Goal: Task Accomplishment & Management: Manage account settings

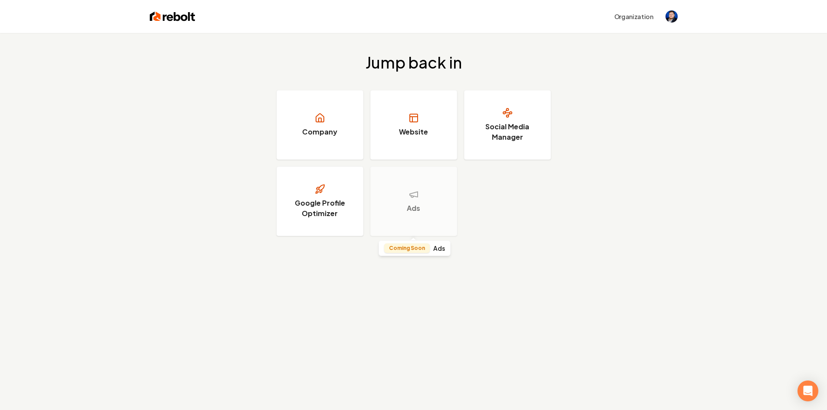
click at [423, 200] on div "Ads" at bounding box center [413, 201] width 87 height 69
click at [321, 216] on h3 "Google Profile Optimizer" at bounding box center [319, 208] width 65 height 21
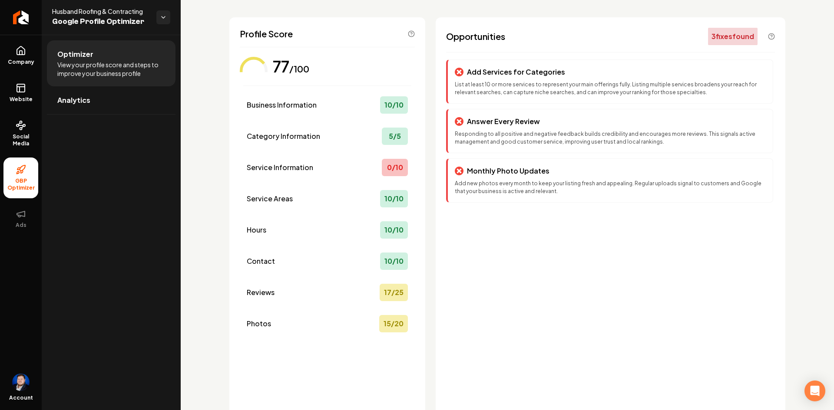
scroll to position [23, 0]
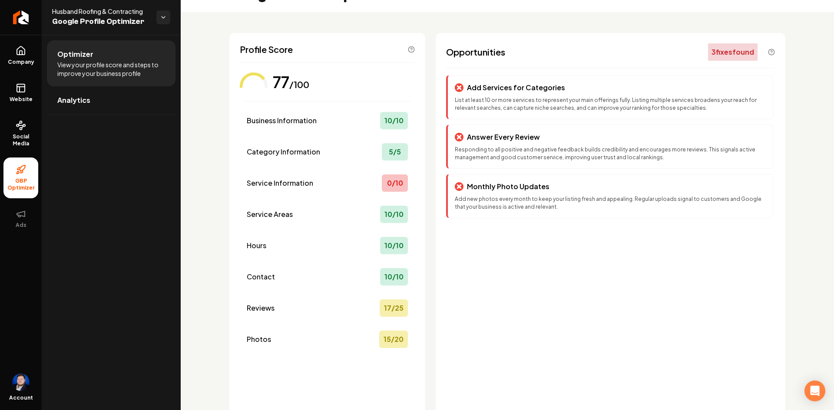
click at [400, 189] on div "0 / 10" at bounding box center [395, 183] width 26 height 17
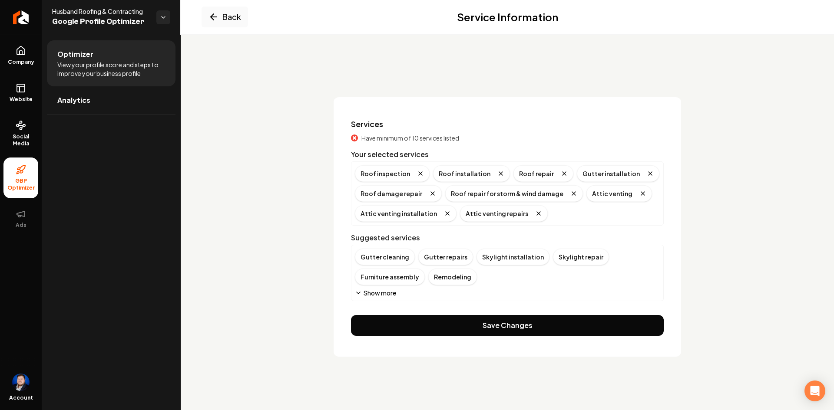
click at [18, 88] on icon at bounding box center [21, 88] width 10 height 10
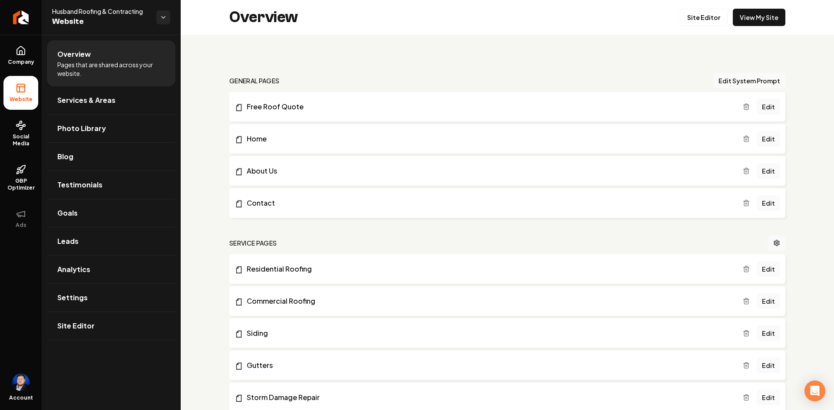
click at [761, 16] on link "View My Site" at bounding box center [759, 17] width 53 height 17
click at [164, 20] on html "Company Website Social Media GBP Optimizer Ads Account Husband Roofing & Contra…" at bounding box center [417, 205] width 834 height 410
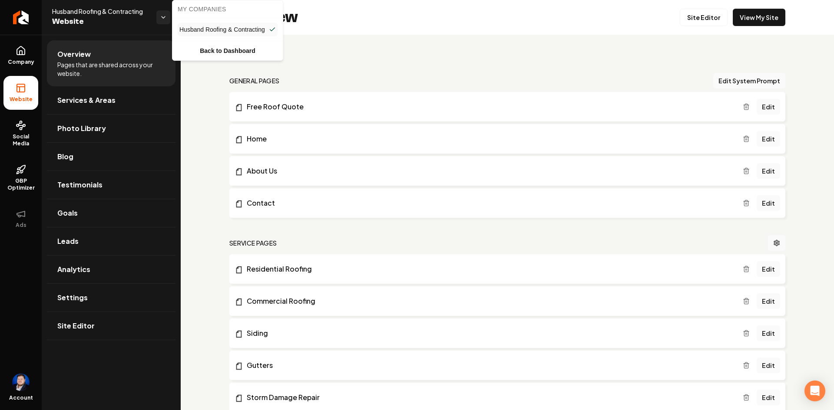
click at [164, 20] on html "Company Website Social Media GBP Optimizer Ads Account Husband Roofing & Contra…" at bounding box center [417, 205] width 834 height 410
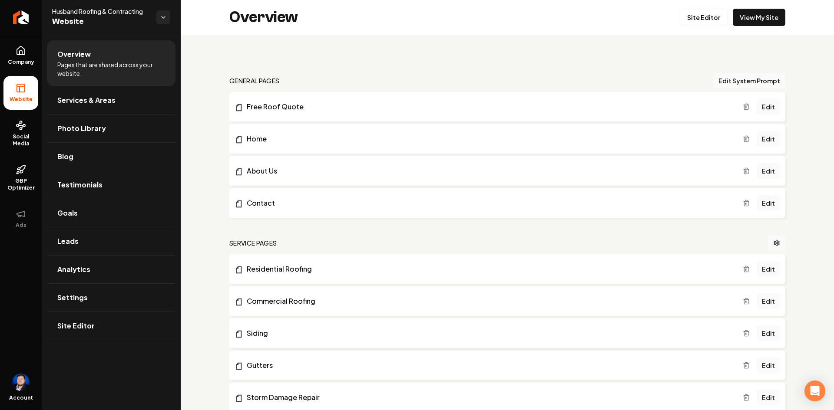
click at [105, 180] on link "Testimonials" at bounding box center [111, 185] width 129 height 28
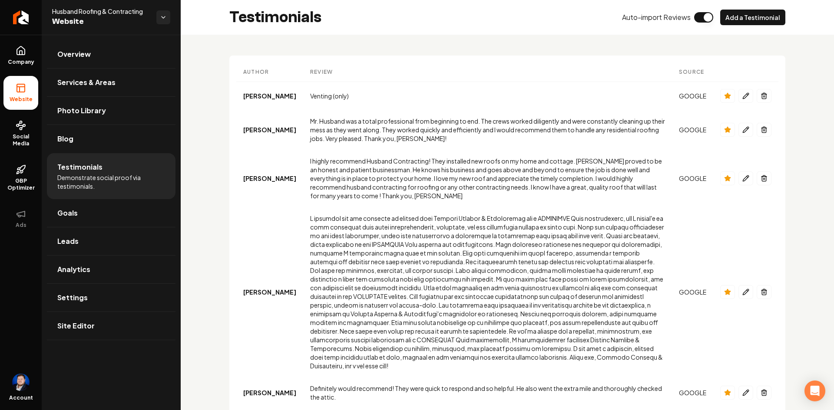
click at [724, 180] on icon "Main content area" at bounding box center [727, 178] width 7 height 7
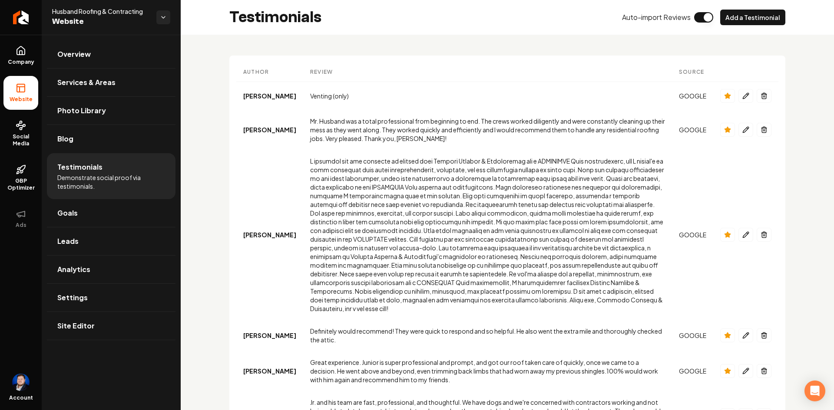
click at [724, 232] on icon "Main content area" at bounding box center [727, 235] width 6 height 6
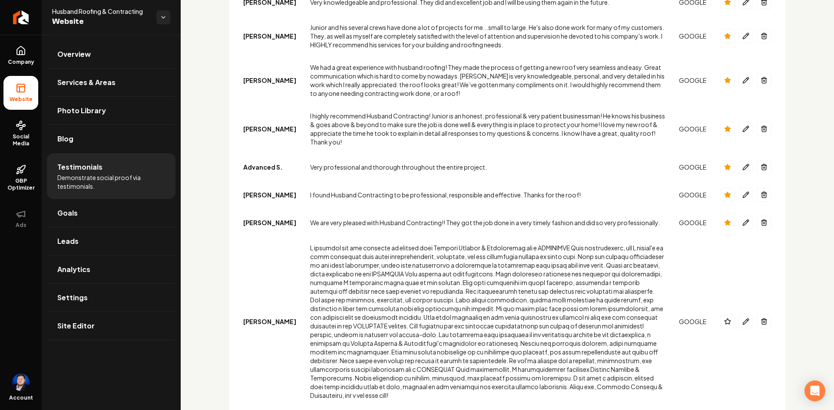
scroll to position [488, 0]
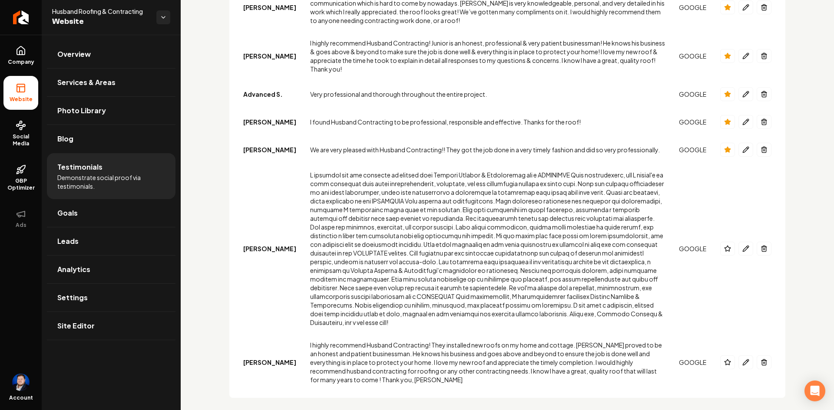
click at [720, 243] on button "Main content area" at bounding box center [727, 249] width 15 height 14
click at [724, 359] on icon "Main content area" at bounding box center [727, 362] width 7 height 7
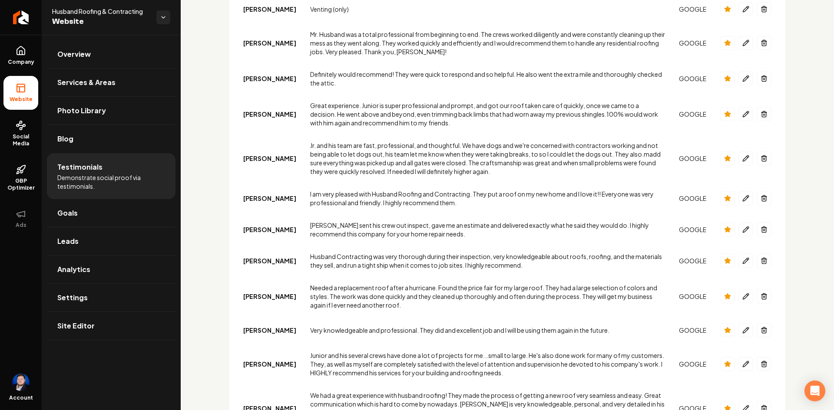
scroll to position [0, 0]
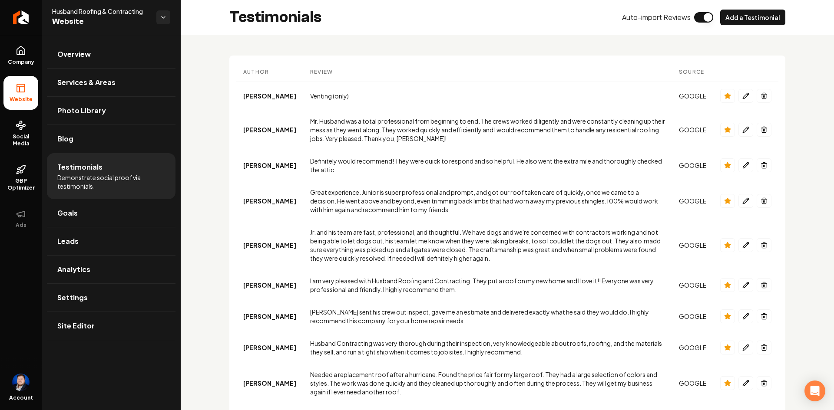
click at [744, 19] on button "Add a Testimonial" at bounding box center [752, 18] width 65 height 16
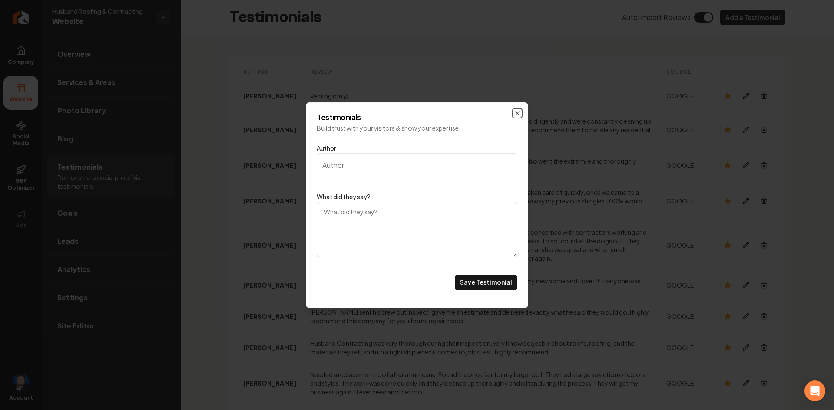
click at [517, 112] on icon "Main content area" at bounding box center [516, 113] width 3 height 3
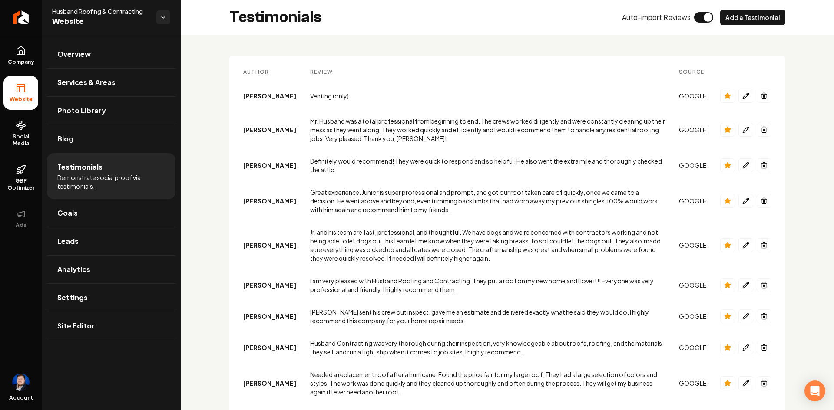
click at [724, 133] on icon "Main content area" at bounding box center [727, 129] width 7 height 7
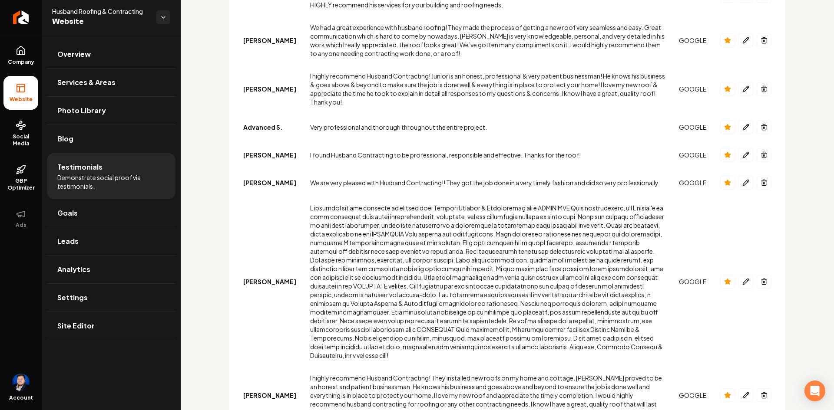
scroll to position [488, 0]
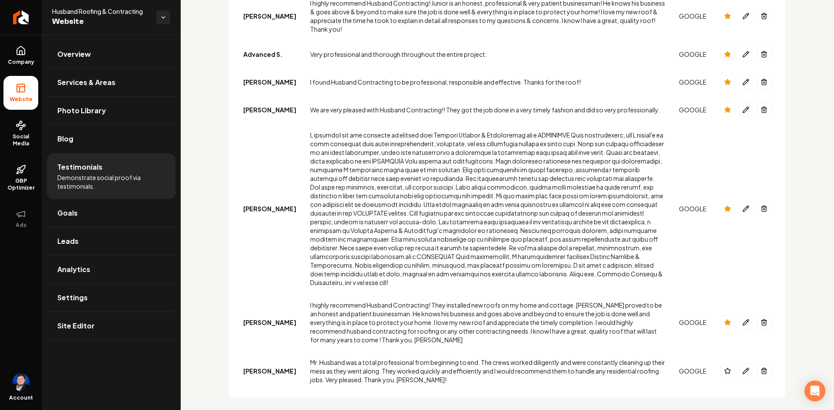
click at [724, 368] on icon "Main content area" at bounding box center [727, 371] width 7 height 7
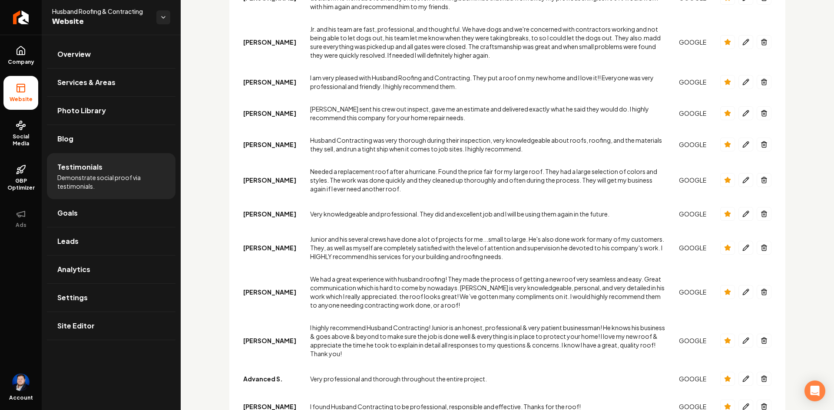
scroll to position [488, 0]
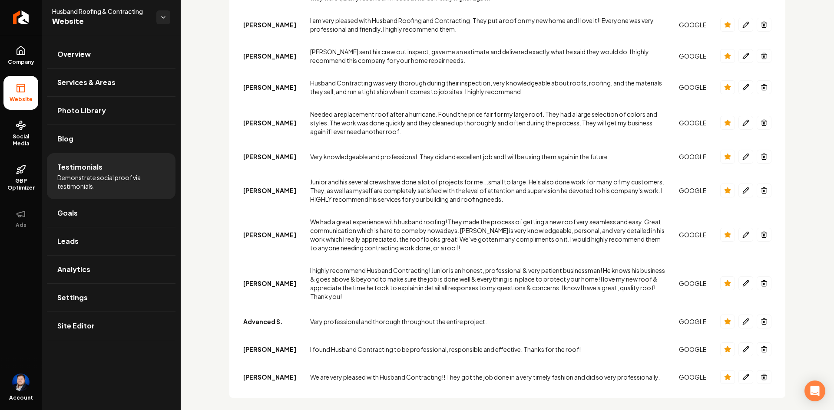
click at [118, 209] on link "Goals" at bounding box center [111, 213] width 129 height 28
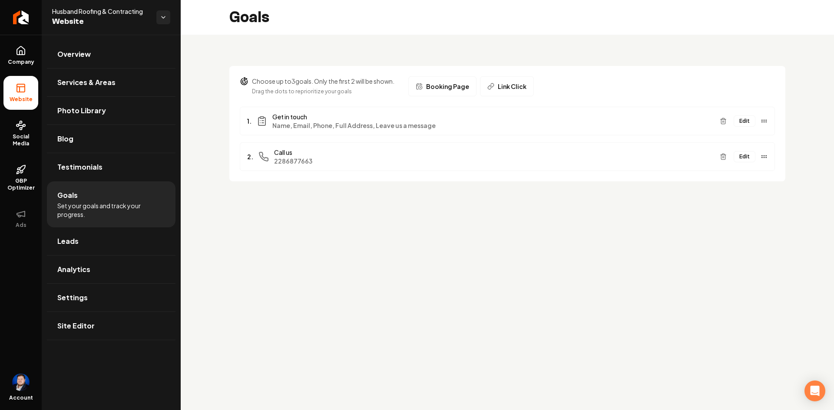
click at [518, 87] on span "Link Click" at bounding box center [512, 86] width 29 height 9
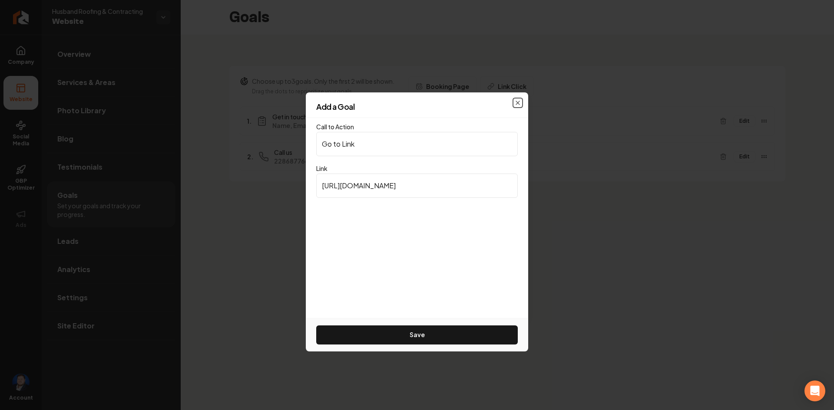
click at [516, 102] on icon "button" at bounding box center [517, 102] width 7 height 7
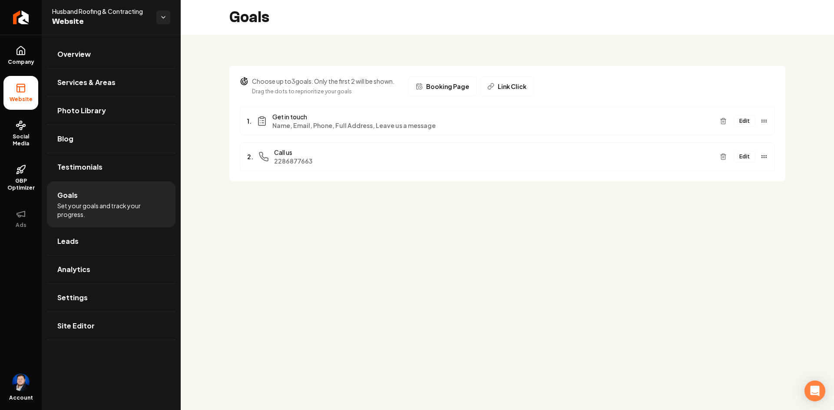
click at [502, 232] on main "Goals Choose up to 3 goals. Only the first 2 will be shown. Drag the dots to re…" at bounding box center [507, 205] width 653 height 410
click at [756, 120] on div "Edit" at bounding box center [741, 121] width 51 height 14
click at [746, 121] on button "Edit" at bounding box center [744, 120] width 22 height 11
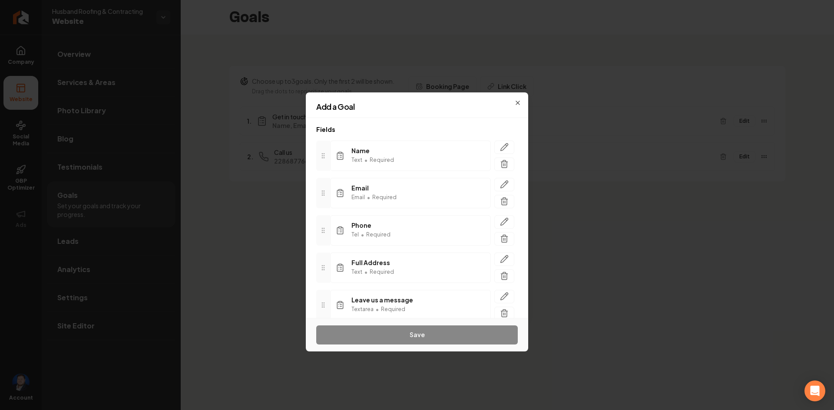
scroll to position [79, 0]
click at [332, 299] on span "Add another field" at bounding box center [351, 300] width 49 height 9
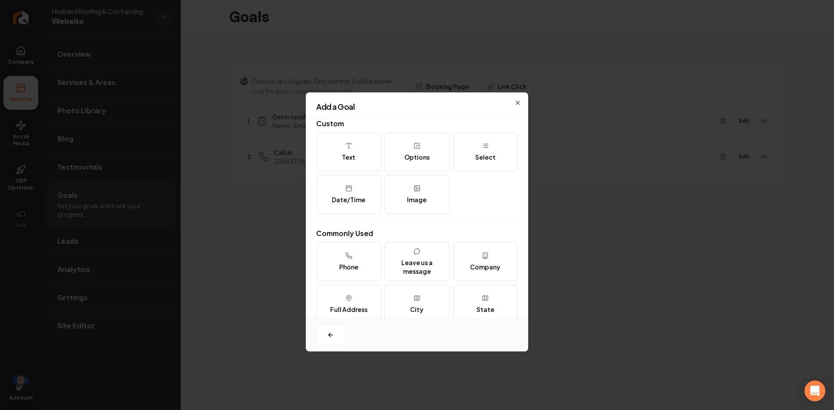
scroll to position [0, 0]
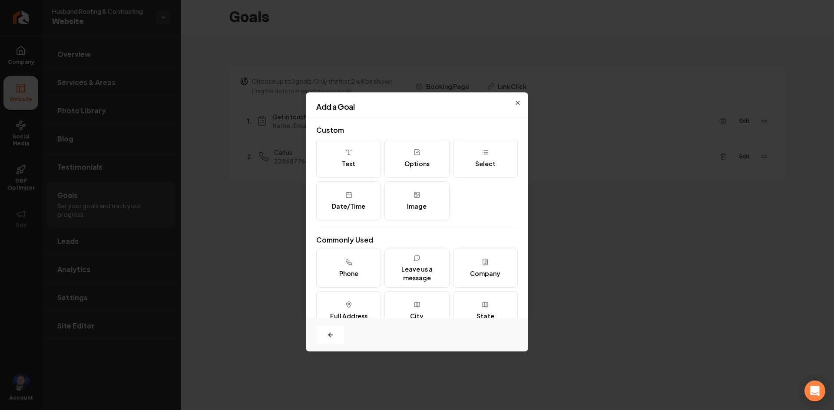
click at [518, 105] on div "Add a Goal" at bounding box center [417, 110] width 222 height 15
click at [515, 101] on icon "button" at bounding box center [517, 102] width 7 height 7
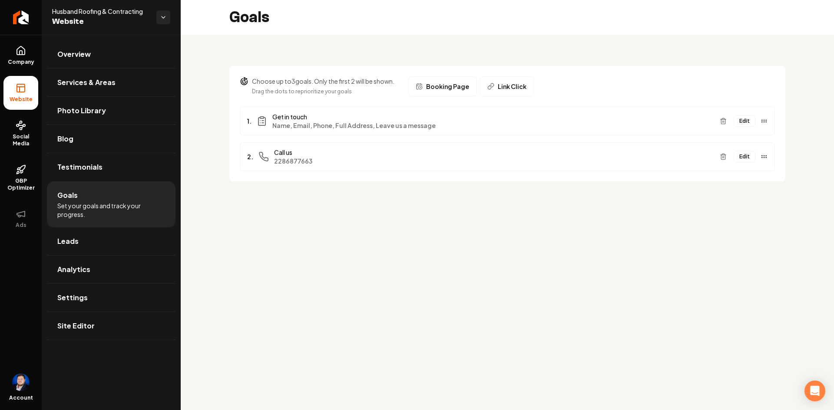
click at [421, 216] on main "Goals Choose up to 3 goals. Only the first 2 will be shown. Drag the dots to re…" at bounding box center [507, 205] width 653 height 410
click at [462, 91] on button "Booking Page" at bounding box center [442, 86] width 68 height 20
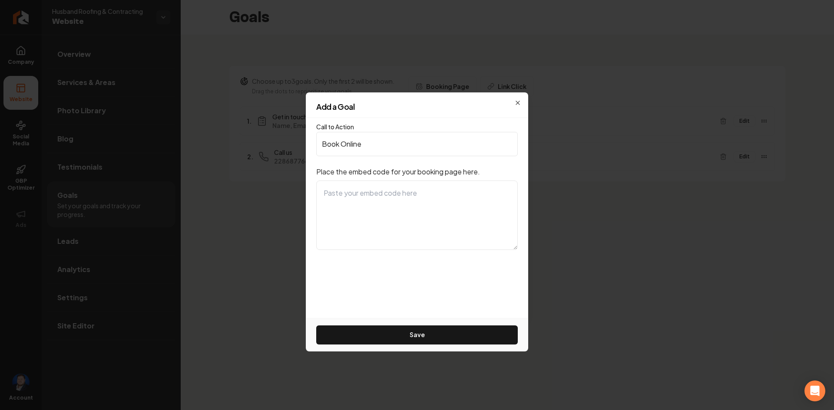
click at [516, 105] on h2 "Add a Goal" at bounding box center [416, 107] width 201 height 8
click at [518, 103] on div "Add a Goal" at bounding box center [417, 110] width 222 height 15
click at [456, 337] on button "Save" at bounding box center [416, 335] width 201 height 19
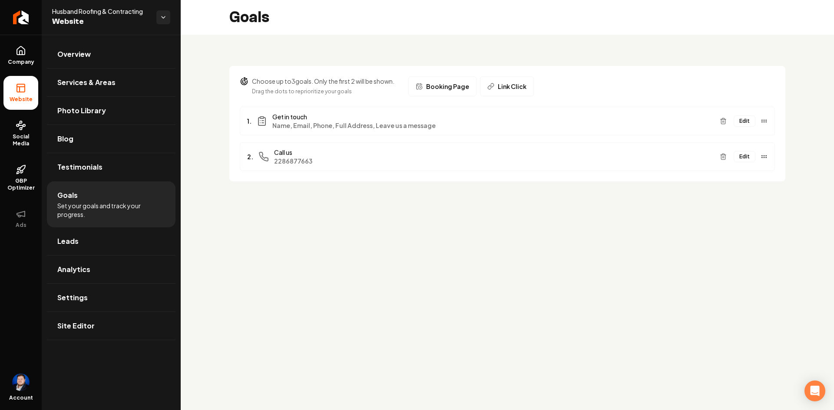
click at [512, 89] on span "Link Click" at bounding box center [512, 86] width 29 height 9
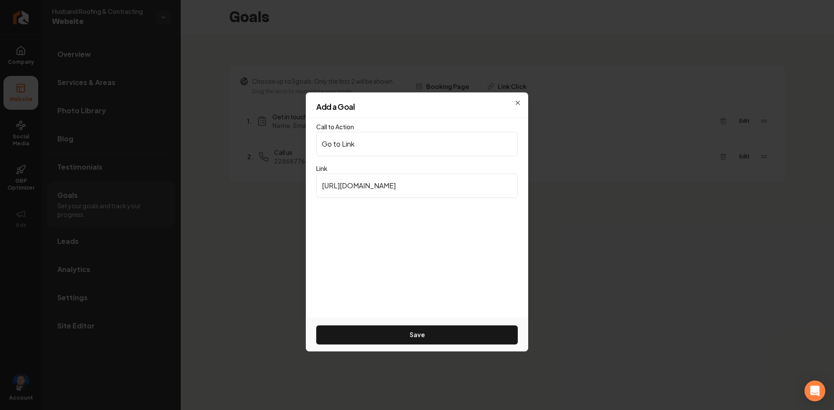
click at [518, 104] on div "Add a Goal" at bounding box center [417, 110] width 222 height 15
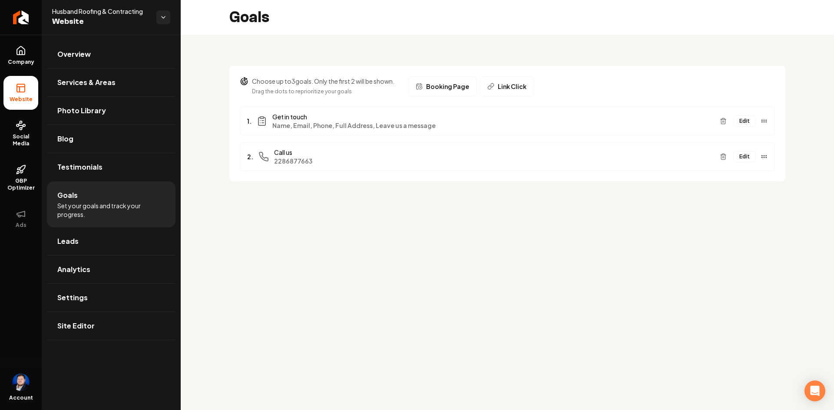
click at [141, 248] on link "Leads" at bounding box center [111, 242] width 129 height 28
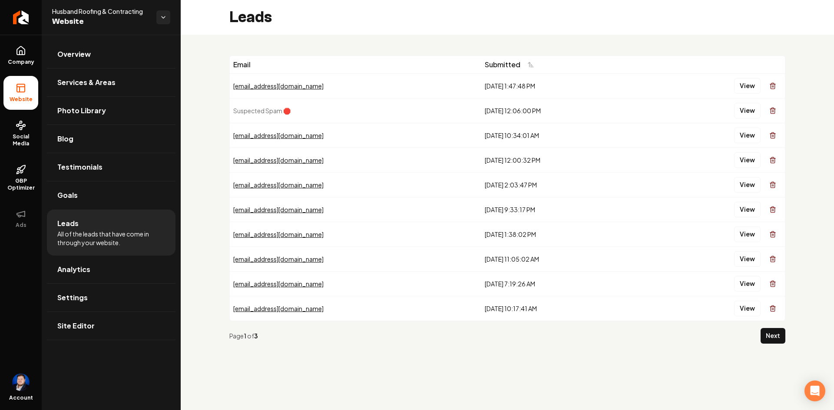
click at [747, 85] on button "View" at bounding box center [747, 86] width 26 height 16
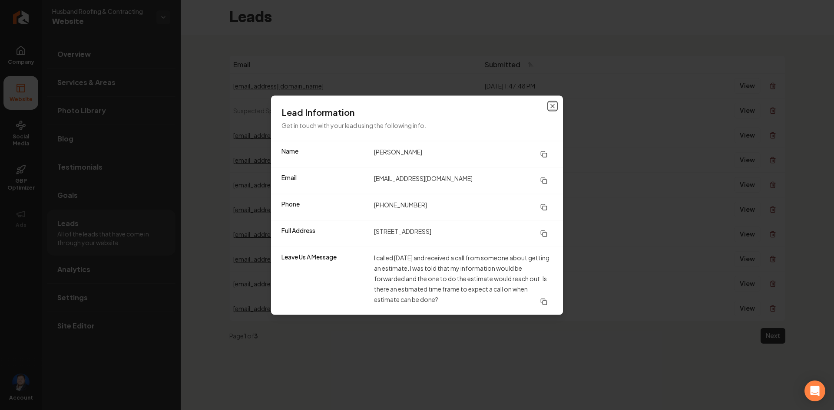
click at [554, 108] on icon "button" at bounding box center [552, 105] width 7 height 7
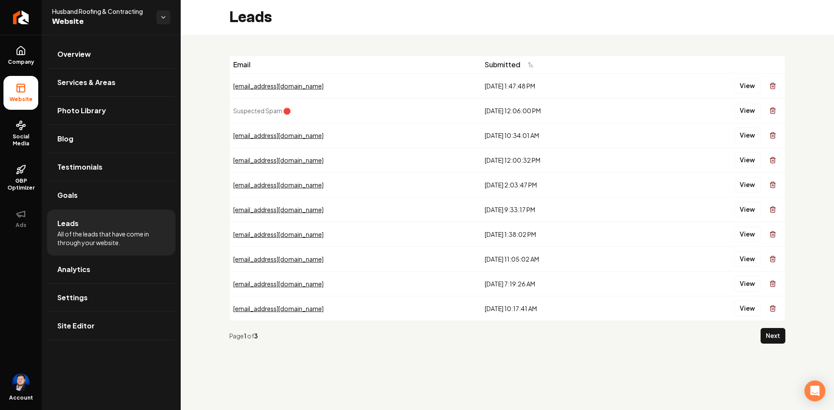
click at [772, 341] on button "Next" at bounding box center [772, 336] width 25 height 16
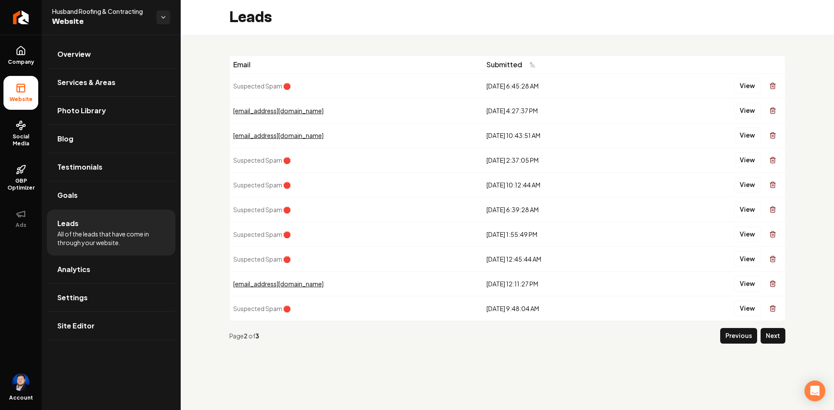
click at [95, 268] on link "Analytics" at bounding box center [111, 270] width 129 height 28
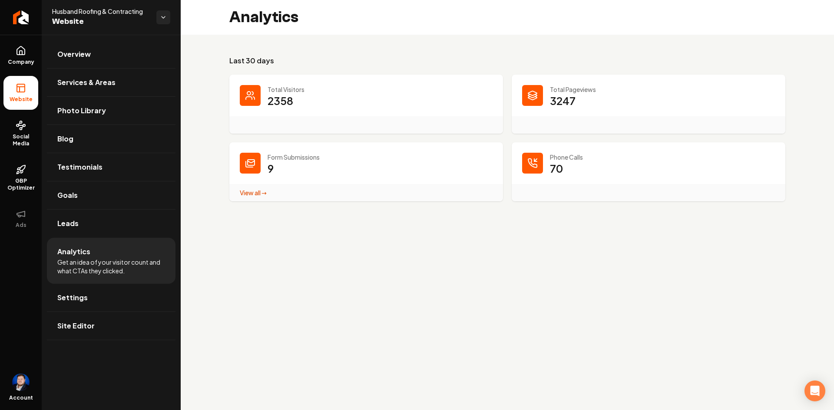
click at [136, 297] on link "Settings" at bounding box center [111, 298] width 129 height 28
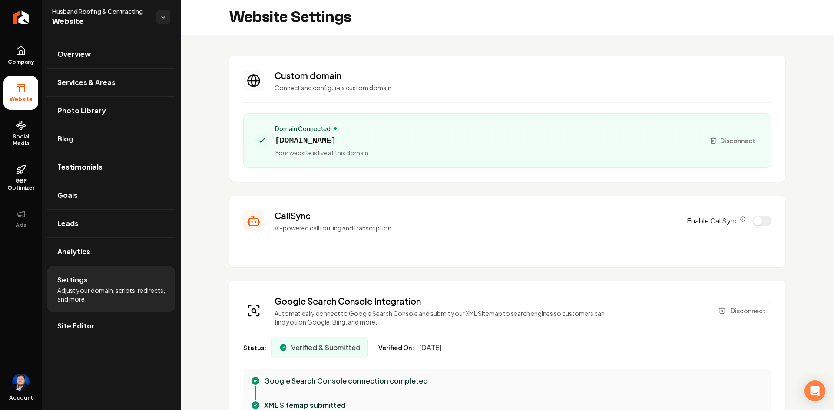
click at [756, 221] on button "Enable CallSync" at bounding box center [761, 221] width 19 height 10
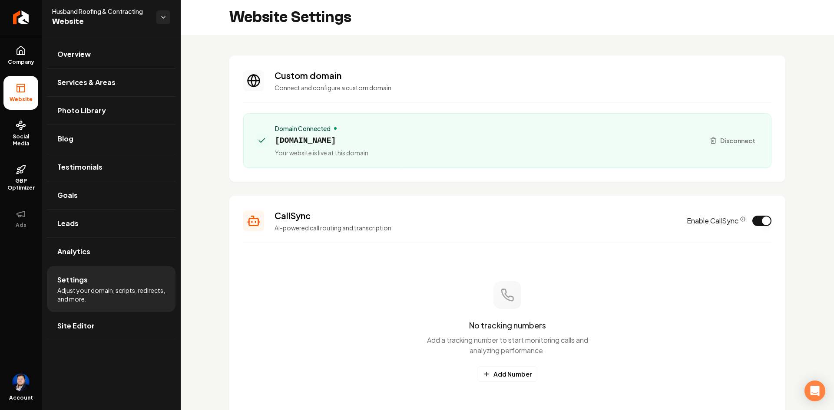
scroll to position [43, 0]
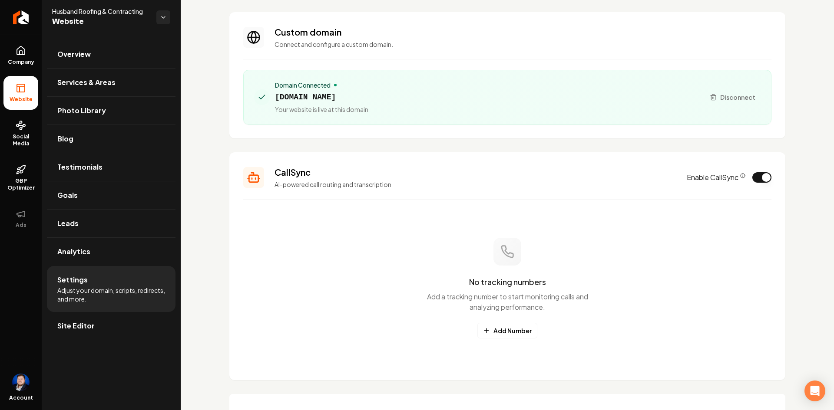
click at [519, 333] on button "Add Number" at bounding box center [507, 331] width 60 height 16
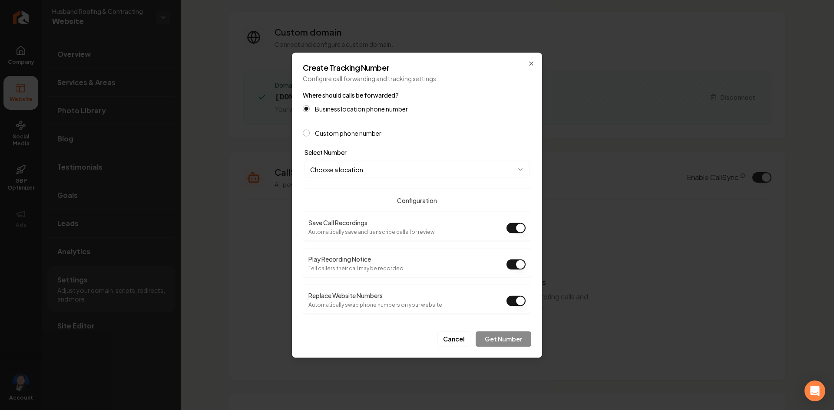
click at [407, 160] on div "**********" at bounding box center [417, 162] width 228 height 31
click at [413, 167] on body "Company Website Social Media GBP Optimizer Ads Account Husband Roofing & Contra…" at bounding box center [417, 205] width 834 height 410
select select "**********"
click at [495, 198] on h4 "Configuration" at bounding box center [417, 200] width 228 height 9
click at [515, 266] on button "Play Recording Notice" at bounding box center [515, 264] width 19 height 10
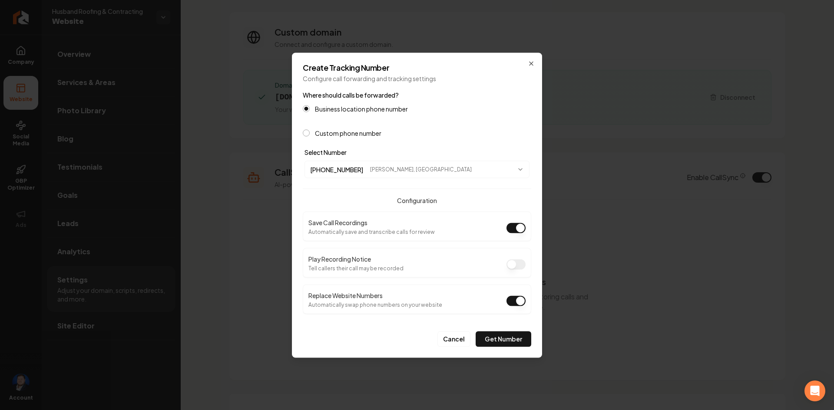
click at [364, 135] on label "Custom phone number" at bounding box center [348, 133] width 66 height 6
click at [310, 135] on button "Custom phone number" at bounding box center [306, 132] width 7 height 7
click at [364, 109] on label "Business location phone number" at bounding box center [361, 108] width 93 height 6
click at [310, 109] on button "Business location phone number" at bounding box center [306, 108] width 7 height 7
click at [518, 302] on button "Replace Website Numbers" at bounding box center [515, 301] width 19 height 10
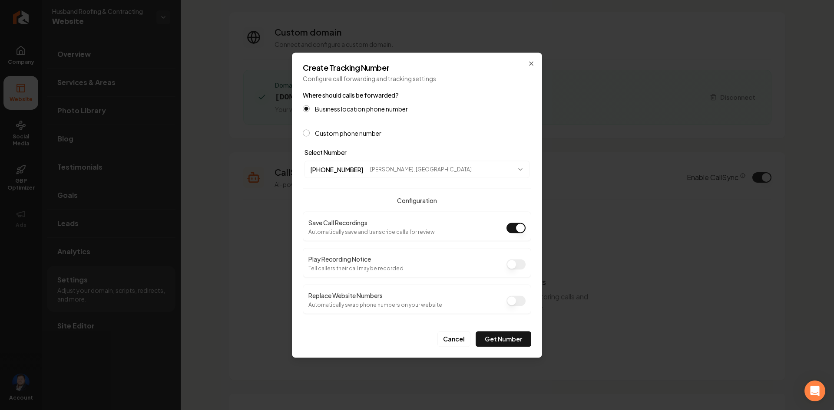
click at [518, 300] on button "Replace Website Numbers" at bounding box center [515, 301] width 19 height 10
click at [513, 337] on button "Get Number" at bounding box center [503, 339] width 56 height 16
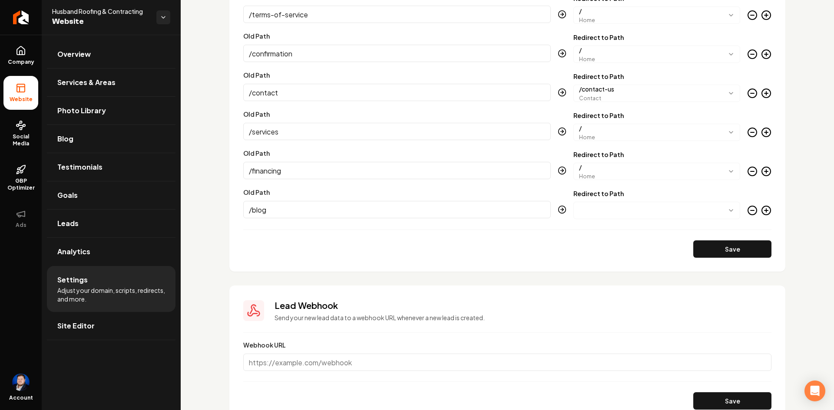
scroll to position [2506, 0]
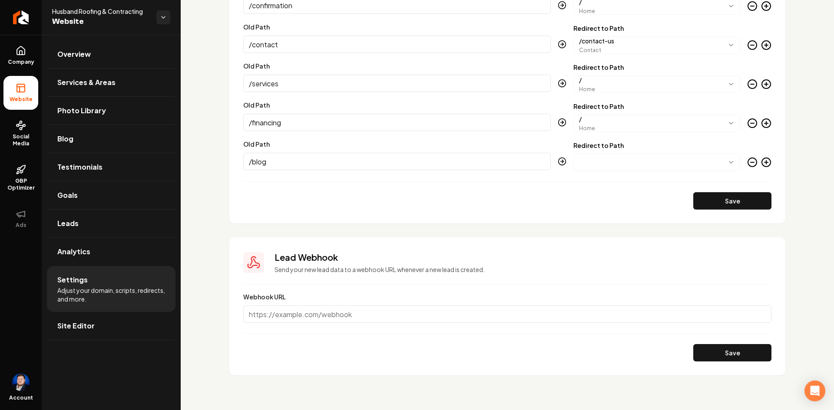
click at [297, 314] on input "Webhook URL" at bounding box center [507, 314] width 528 height 17
click at [357, 330] on form "Webhook URL Save" at bounding box center [507, 327] width 528 height 70
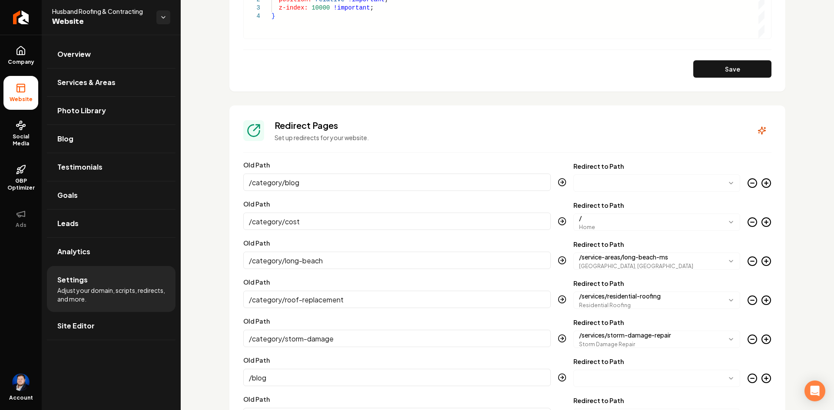
scroll to position [812, 0]
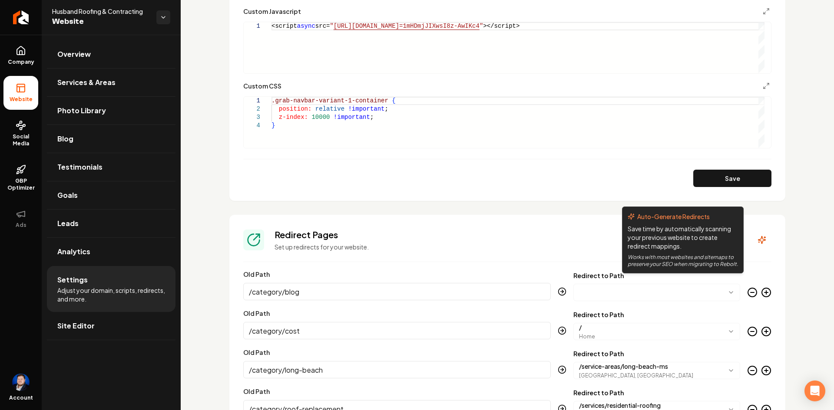
click at [764, 238] on icon "Main content area" at bounding box center [764, 238] width 1 height 0
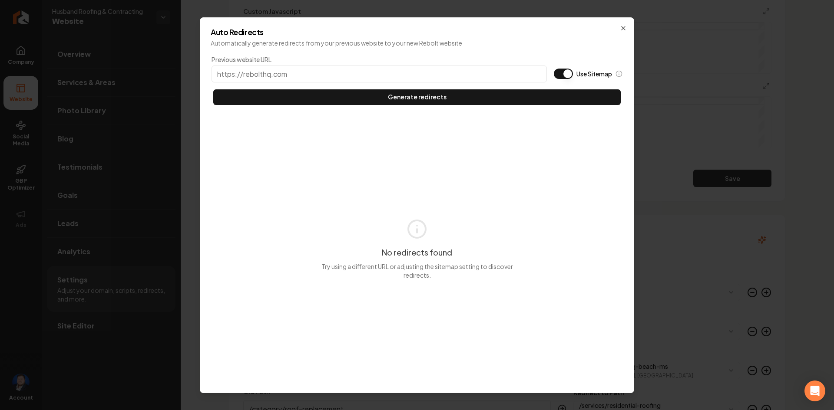
click at [280, 73] on input "Previous website URL" at bounding box center [378, 74] width 335 height 17
drag, startPoint x: 623, startPoint y: 26, endPoint x: 624, endPoint y: 39, distance: 12.2
click at [623, 27] on icon "button" at bounding box center [623, 28] width 7 height 7
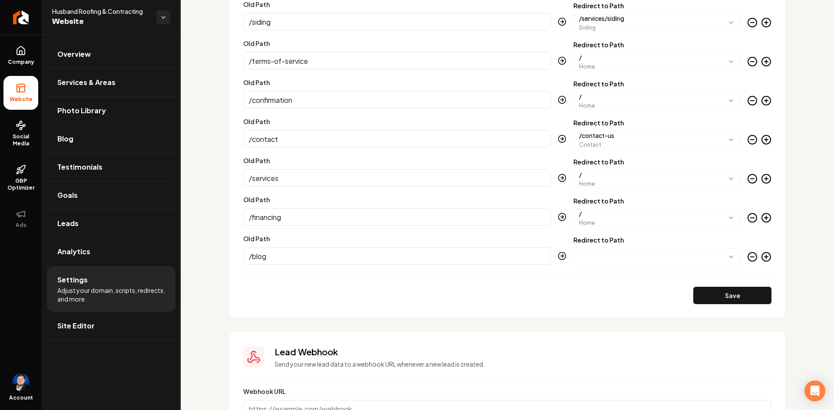
scroll to position [2506, 0]
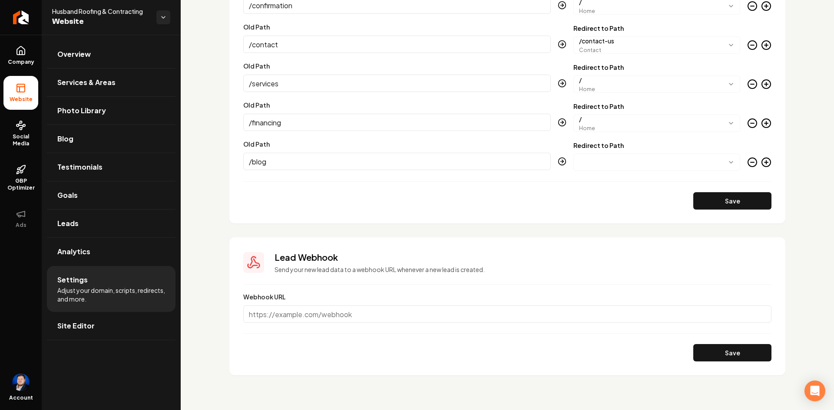
click at [102, 332] on link "Site Editor" at bounding box center [111, 326] width 129 height 28
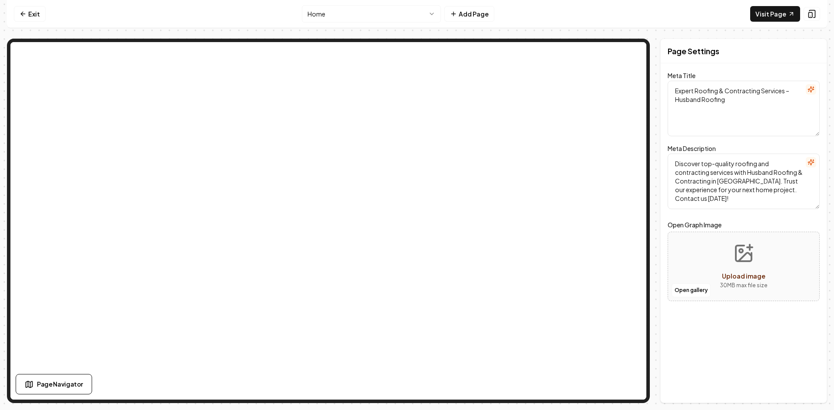
click at [35, 13] on link "Exit" at bounding box center [30, 14] width 32 height 16
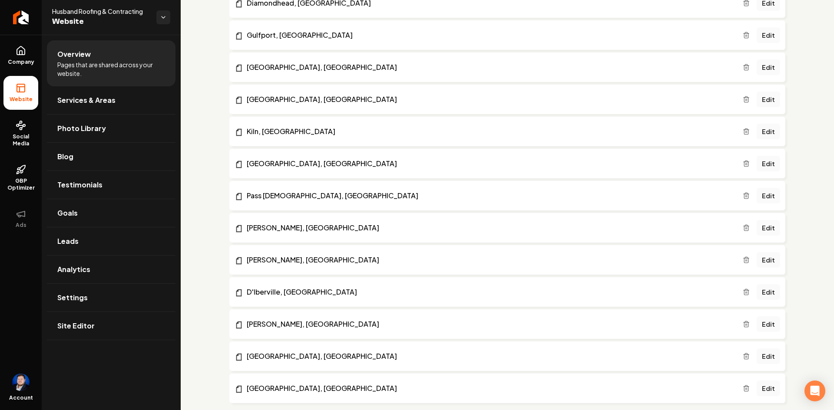
scroll to position [637, 0]
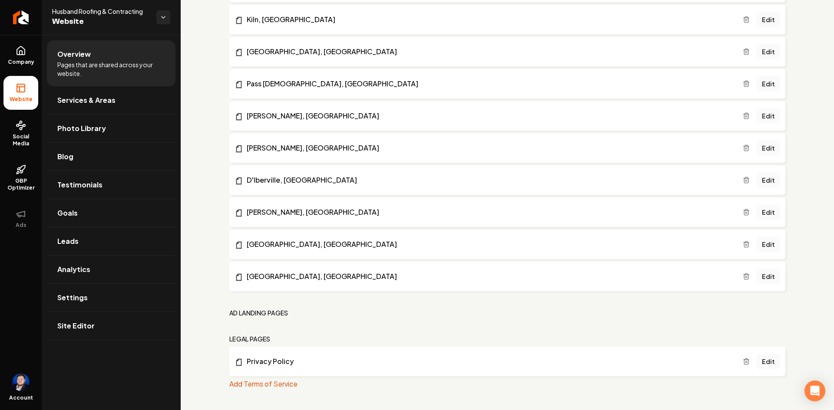
click at [247, 386] on button "Add Terms of Service" at bounding box center [263, 384] width 68 height 10
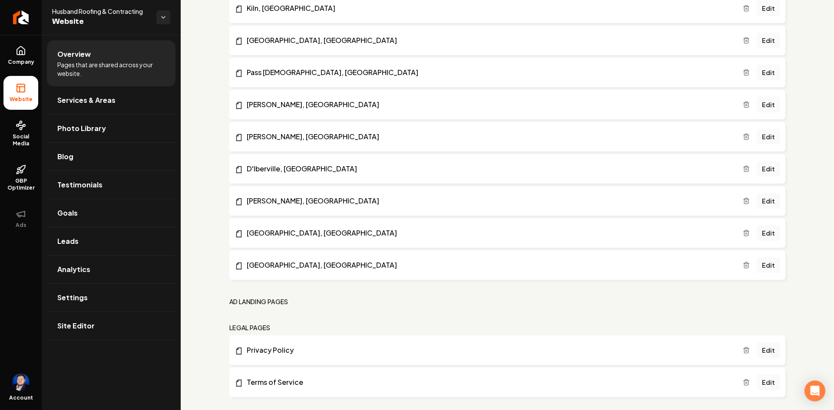
scroll to position [659, 0]
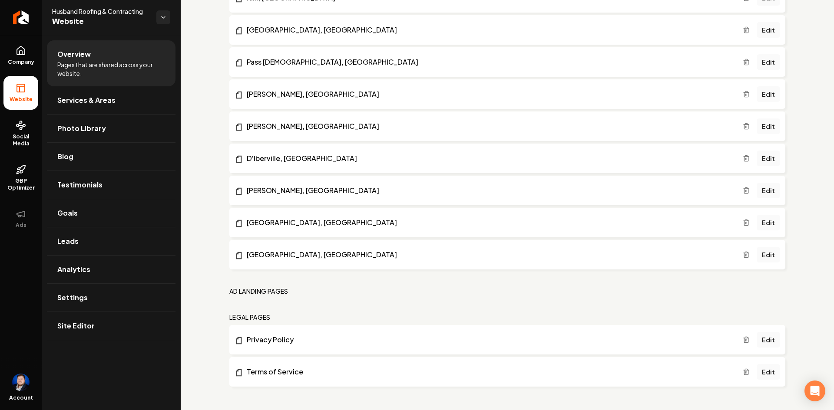
click at [278, 370] on link "Terms of Service" at bounding box center [488, 372] width 508 height 10
click at [742, 371] on icon "Main content area" at bounding box center [745, 372] width 7 height 7
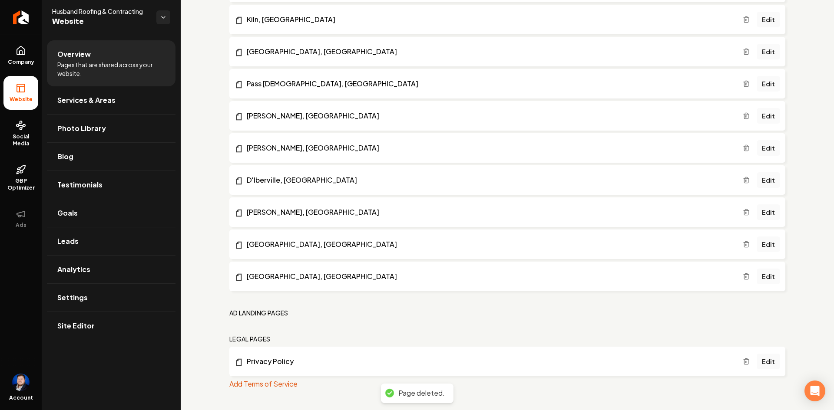
scroll to position [637, 0]
click at [397, 311] on nav "Ad landing pages" at bounding box center [507, 313] width 556 height 9
click at [257, 313] on h2 "Ad landing pages" at bounding box center [258, 313] width 59 height 9
drag, startPoint x: 231, startPoint y: 313, endPoint x: 287, endPoint y: 313, distance: 56.9
click at [287, 313] on h2 "Ad landing pages" at bounding box center [258, 313] width 59 height 9
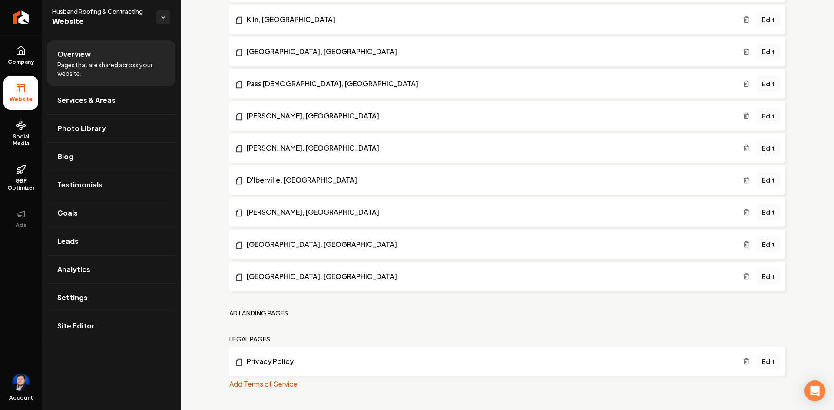
click at [288, 313] on h2 "Ad landing pages" at bounding box center [258, 313] width 59 height 9
click at [293, 313] on nav "Ad landing pages" at bounding box center [507, 313] width 556 height 9
click at [275, 312] on h2 "Ad landing pages" at bounding box center [258, 313] width 59 height 9
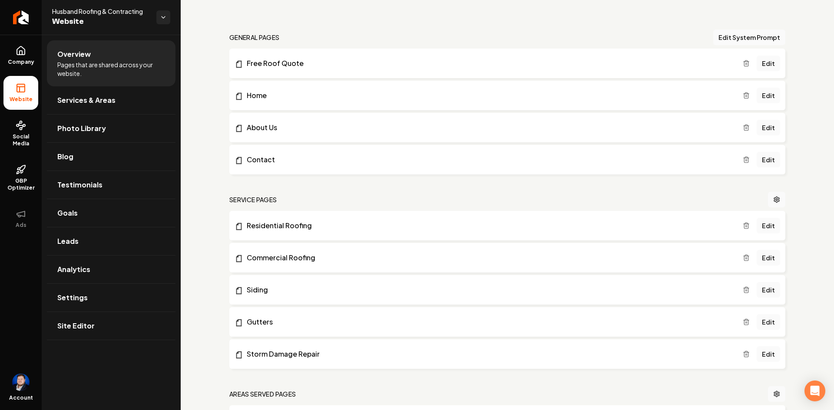
scroll to position [0, 0]
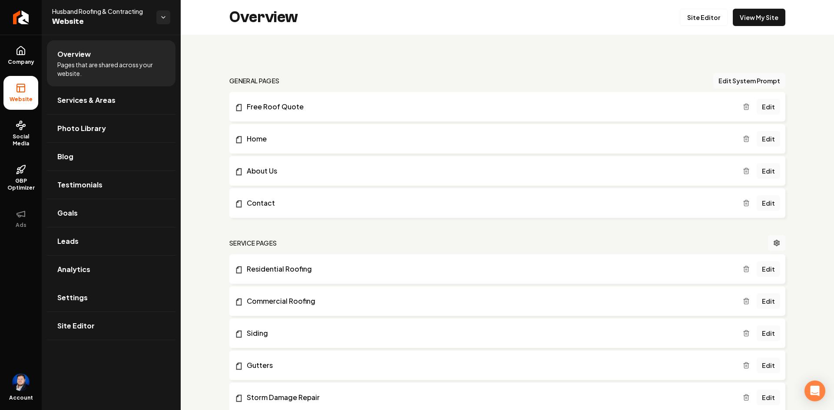
click at [89, 291] on link "Settings" at bounding box center [111, 298] width 129 height 28
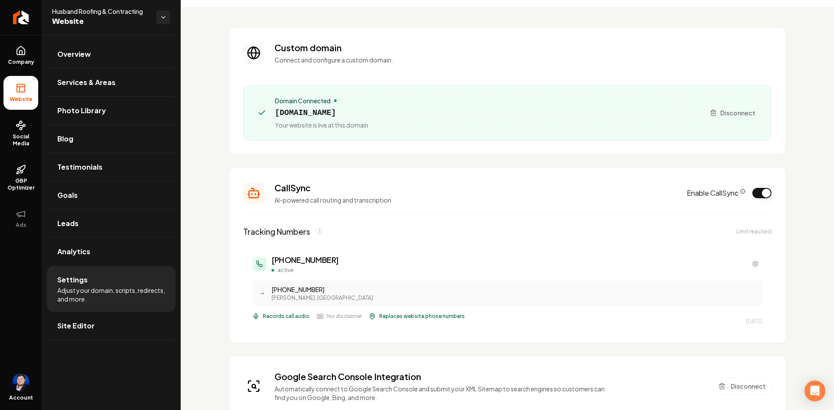
scroll to position [43, 0]
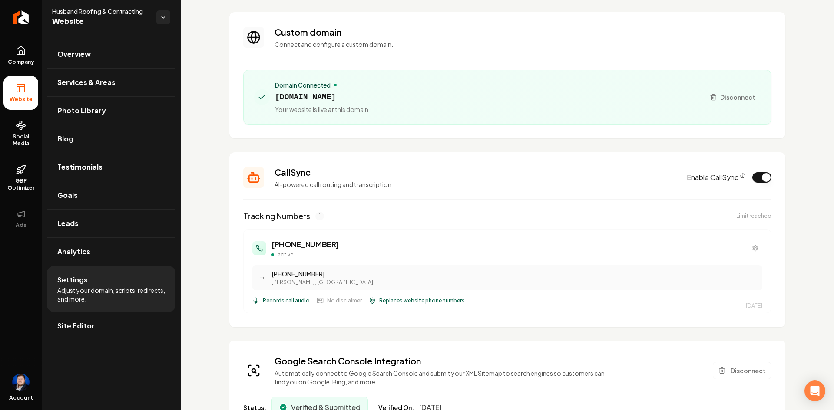
click at [294, 246] on h3 "(228) 256-1706" at bounding box center [304, 244] width 67 height 12
click at [753, 250] on button "Main content area" at bounding box center [755, 248] width 14 height 14
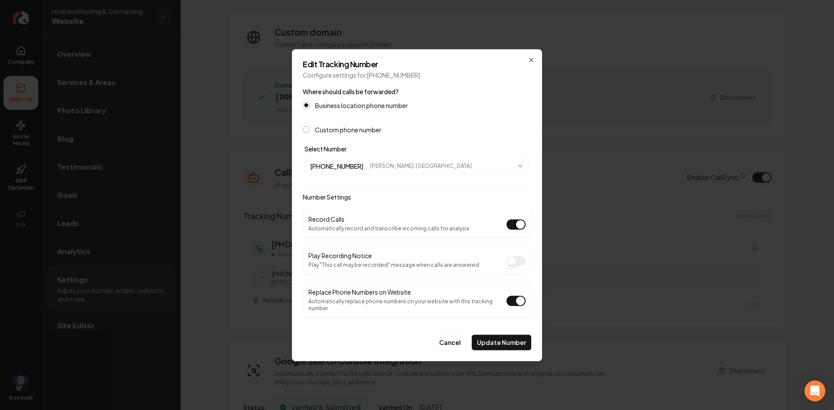
click at [521, 305] on button "Replace Phone Numbers on Website" at bounding box center [515, 301] width 19 height 10
click at [510, 335] on button "Update Number" at bounding box center [501, 343] width 59 height 16
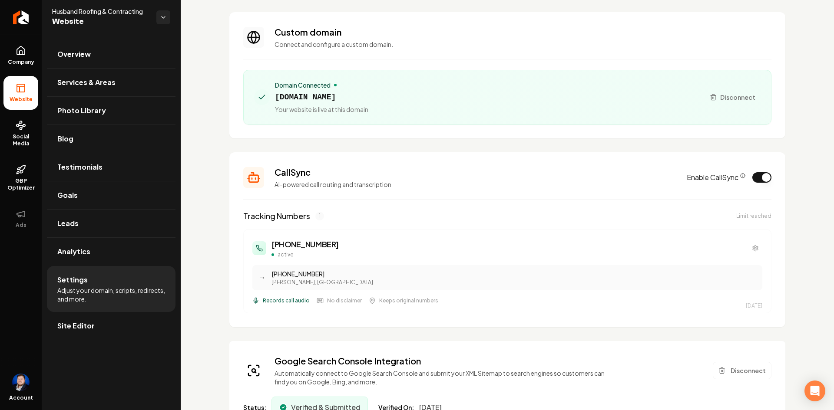
click at [489, 223] on div "Tracking Numbers 1 Limit reached (228) 256-1706 active → (228) 687-7663 Hayes R…" at bounding box center [507, 261] width 528 height 103
click at [320, 217] on span "1" at bounding box center [319, 216] width 9 height 9
click at [745, 216] on div "Limit reached" at bounding box center [753, 216] width 35 height 7
click at [99, 245] on link "Analytics" at bounding box center [111, 252] width 129 height 28
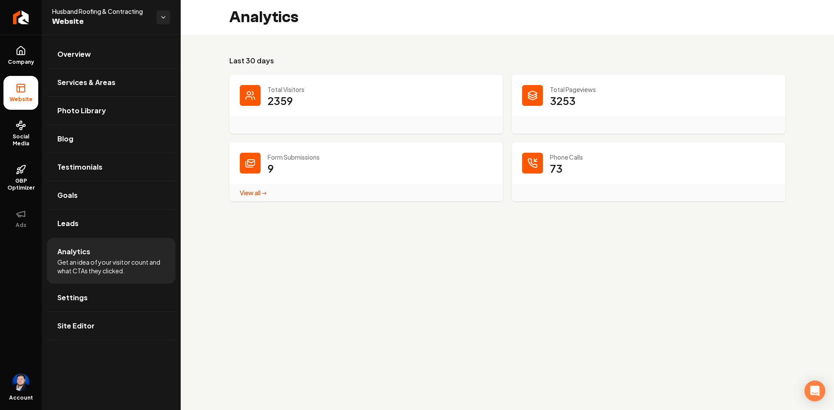
click at [607, 170] on dd "73" at bounding box center [662, 175] width 225 height 26
click at [539, 161] on div "Main content area" at bounding box center [532, 163] width 21 height 21
click at [562, 155] on p "Phone Calls" at bounding box center [662, 157] width 225 height 9
click at [555, 167] on p "73" at bounding box center [556, 169] width 13 height 14
click at [529, 167] on icon "Main content area" at bounding box center [532, 163] width 10 height 10
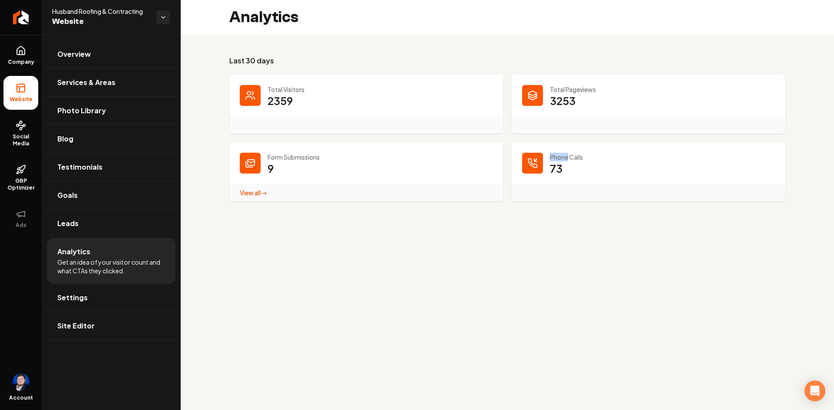
drag, startPoint x: 529, startPoint y: 167, endPoint x: 534, endPoint y: 166, distance: 4.4
click at [529, 167] on icon "Main content area" at bounding box center [532, 163] width 10 height 10
click at [534, 167] on icon "Main content area" at bounding box center [532, 163] width 10 height 10
click at [502, 237] on main "Analytics Last 30 days Total Visitors 2359 Total Pageviews 3253 Form Submission…" at bounding box center [507, 205] width 653 height 410
click at [18, 216] on icon at bounding box center [19, 216] width 3 height 2
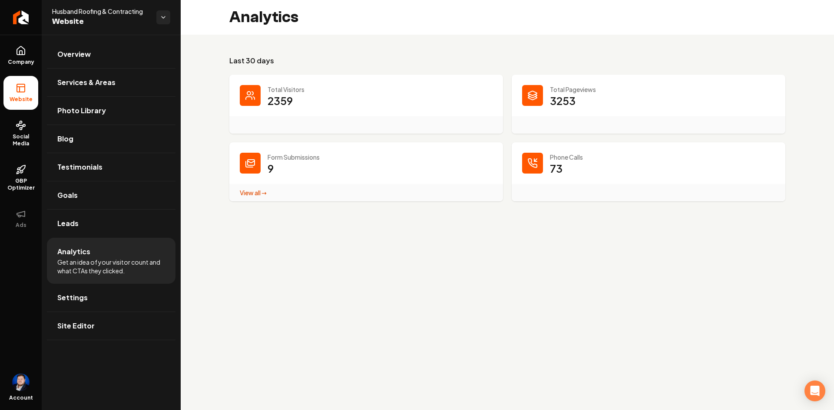
click at [79, 300] on span "Settings" at bounding box center [72, 298] width 30 height 10
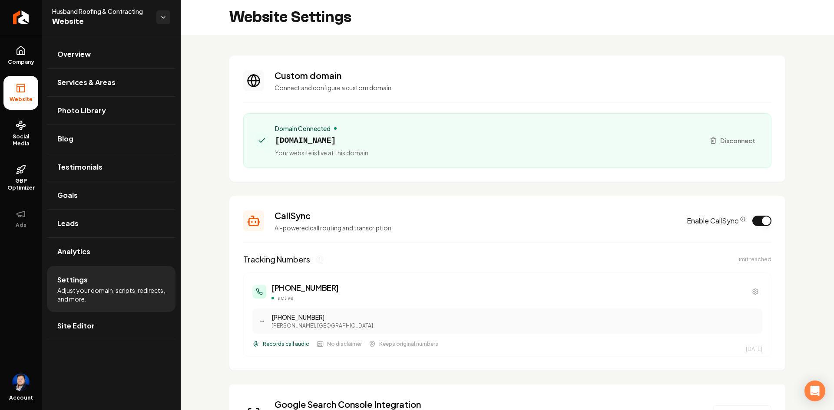
click at [750, 288] on button "Main content area" at bounding box center [755, 292] width 14 height 14
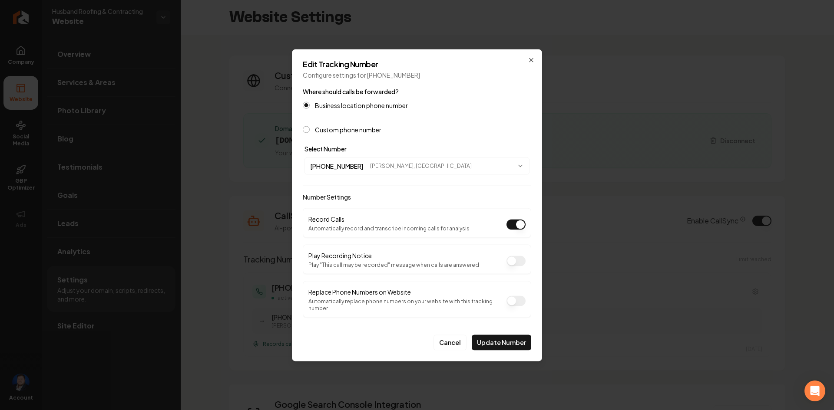
click at [512, 306] on button "Replace Phone Numbers on Website" at bounding box center [515, 301] width 19 height 10
click at [505, 335] on button "Update Number" at bounding box center [501, 343] width 59 height 16
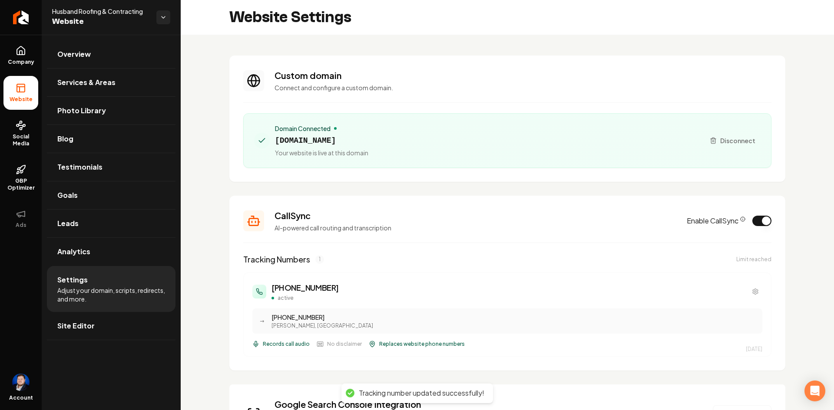
click at [740, 219] on circle "CallSync Info" at bounding box center [742, 219] width 4 height 4
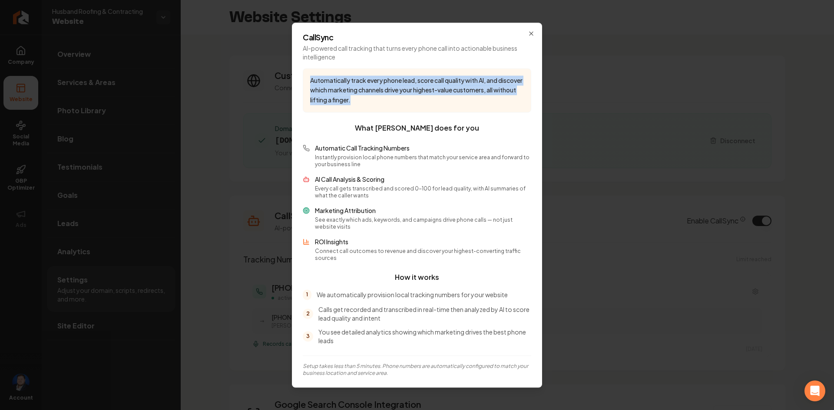
drag, startPoint x: 312, startPoint y: 86, endPoint x: 504, endPoint y: 101, distance: 192.9
click at [504, 101] on p "Automatically track every phone lead, score call quality with AI, and discover …" at bounding box center [417, 91] width 214 height 30
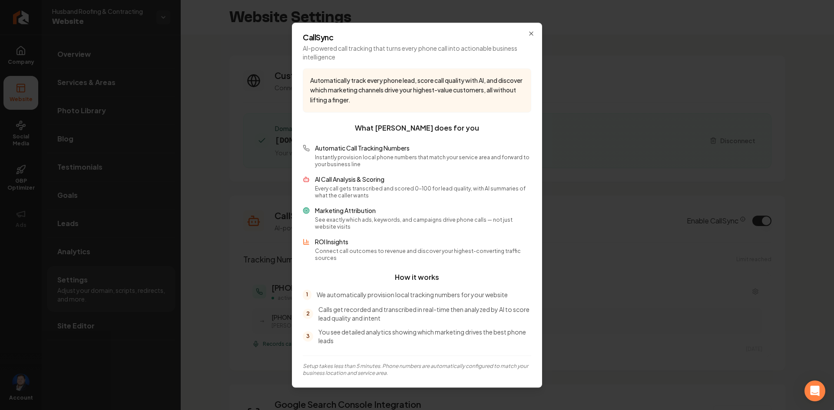
click at [494, 121] on div "Automatically track every phone lead, score call quality with AI, and discover …" at bounding box center [417, 222] width 228 height 309
click at [531, 37] on icon "button" at bounding box center [531, 33] width 7 height 7
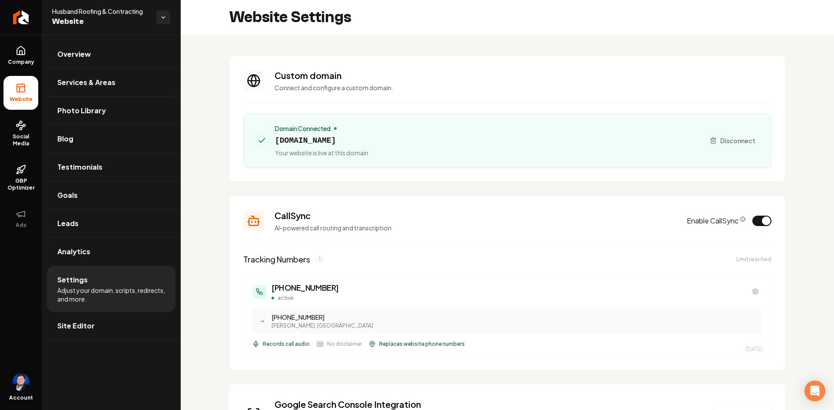
click at [550, 230] on p "AI-powered call routing and transcription" at bounding box center [475, 228] width 402 height 9
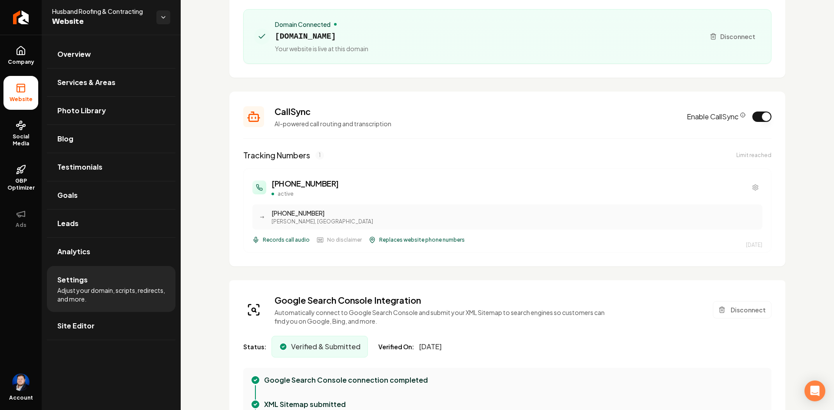
scroll to position [130, 0]
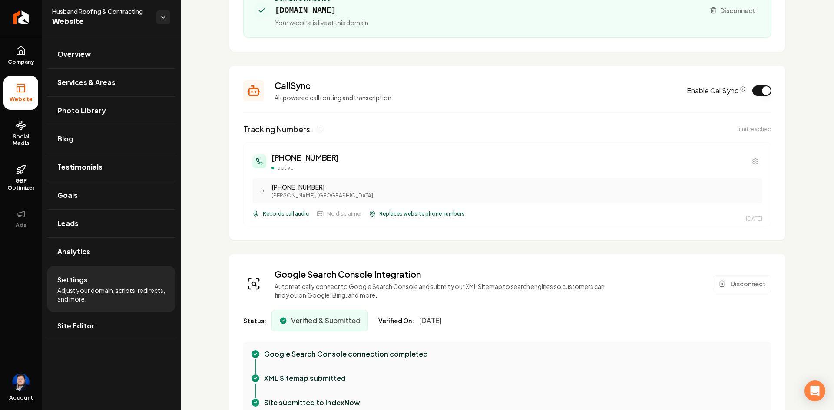
click at [285, 160] on h3 "(228) 256-1706" at bounding box center [304, 158] width 67 height 12
click at [321, 129] on span "1" at bounding box center [319, 129] width 9 height 9
click at [759, 132] on div "Limit reached" at bounding box center [753, 129] width 35 height 7
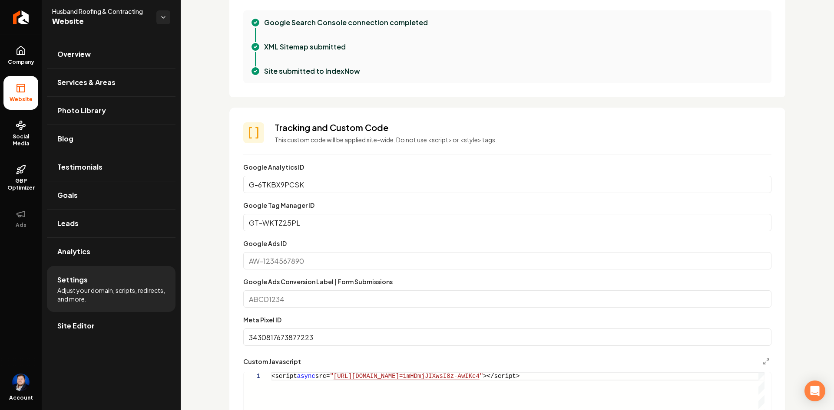
scroll to position [521, 0]
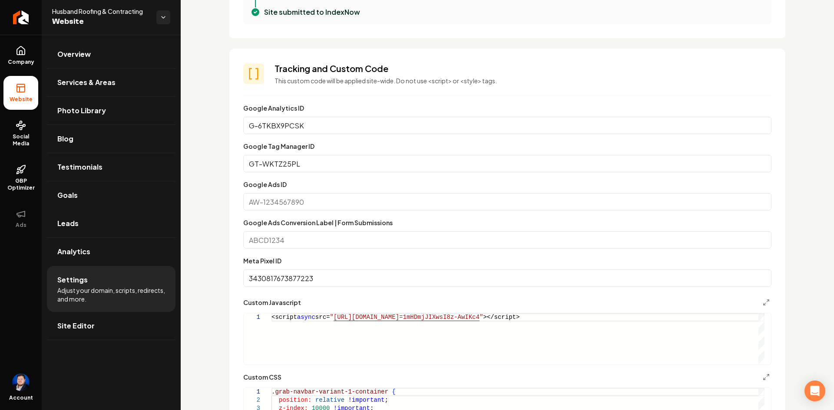
click at [106, 228] on link "Leads" at bounding box center [111, 224] width 129 height 28
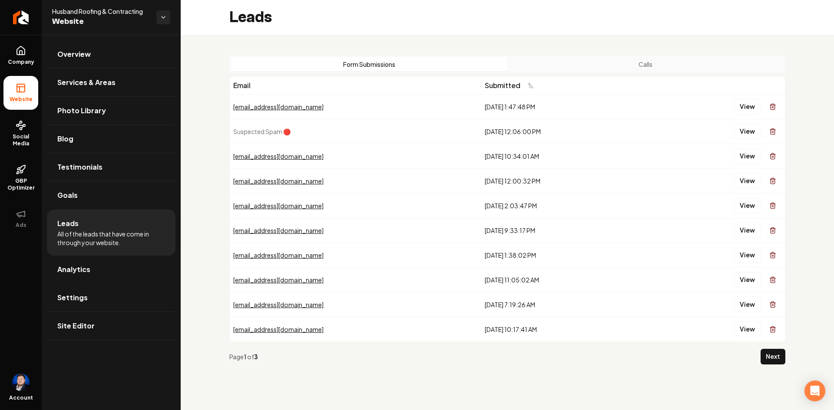
click at [114, 302] on link "Settings" at bounding box center [111, 298] width 129 height 28
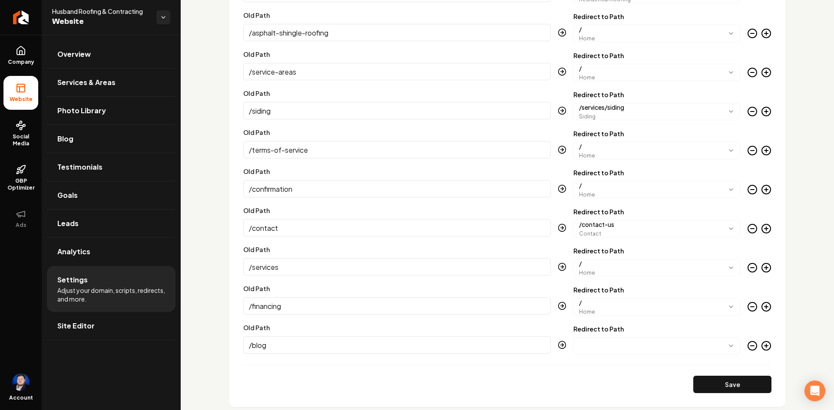
scroll to position [2475, 0]
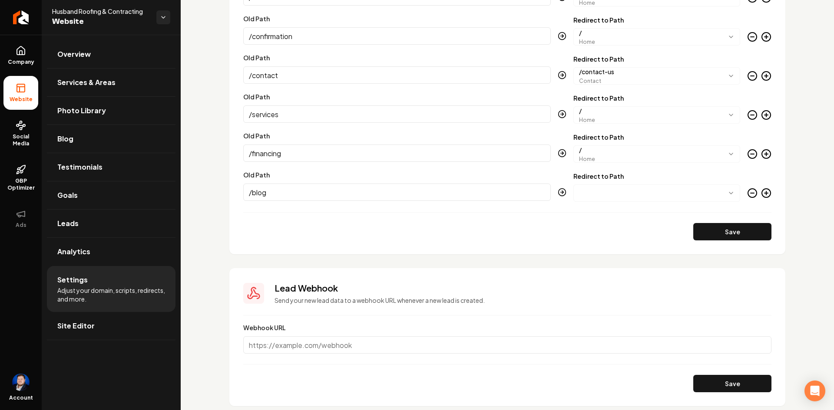
click at [118, 325] on link "Site Editor" at bounding box center [111, 326] width 129 height 28
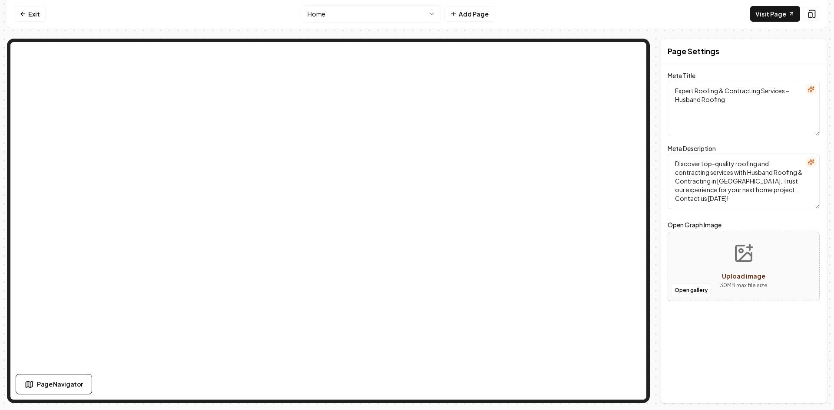
click at [771, 16] on link "Visit Page" at bounding box center [775, 14] width 50 height 16
click at [810, 13] on icon at bounding box center [811, 14] width 9 height 9
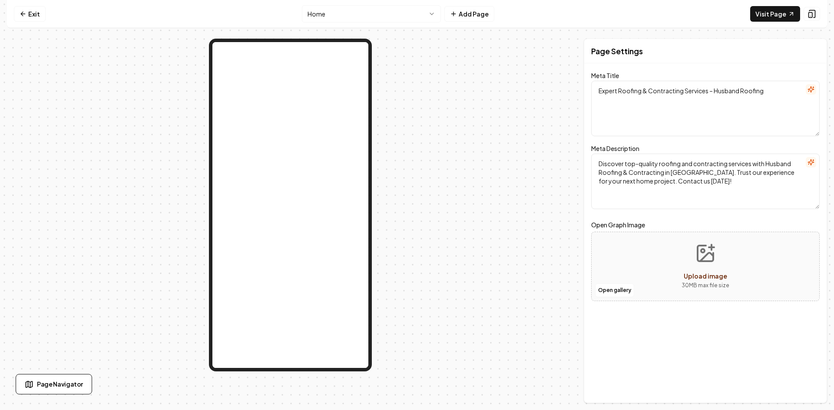
click at [811, 17] on icon at bounding box center [811, 14] width 9 height 9
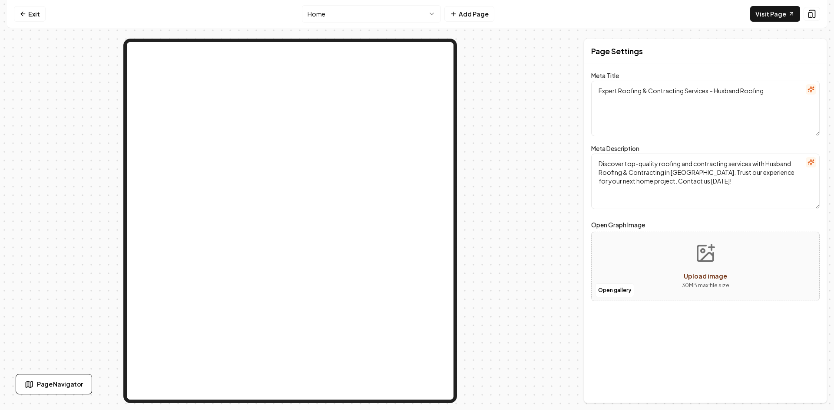
click at [55, 385] on span "Page Navigator" at bounding box center [60, 384] width 46 height 9
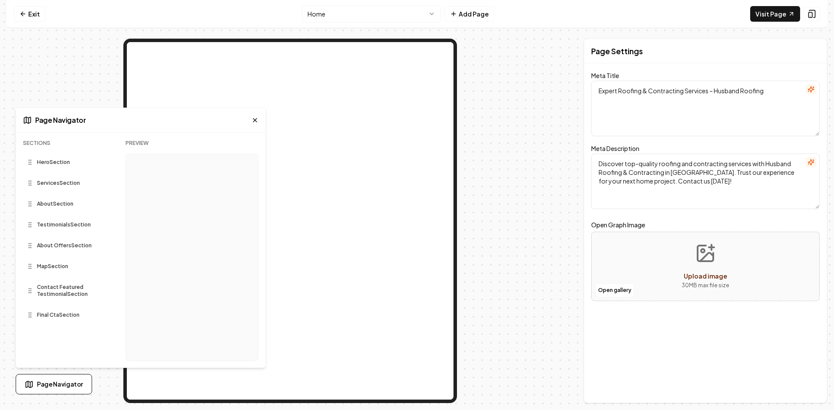
click at [55, 385] on span "Page Navigator" at bounding box center [60, 384] width 46 height 9
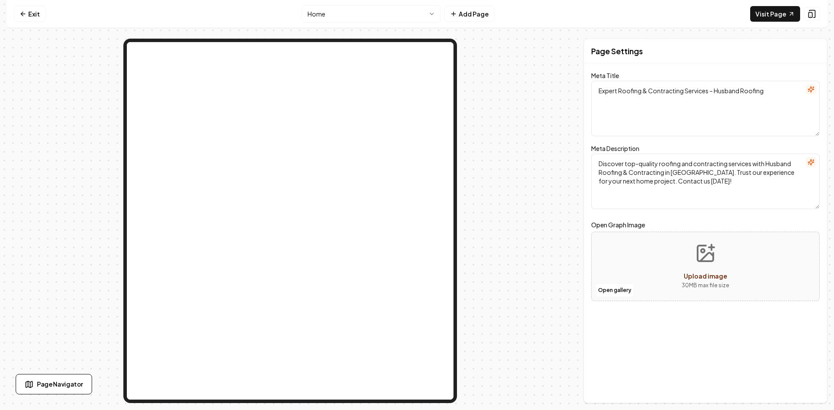
click at [25, 9] on link "Exit" at bounding box center [30, 14] width 32 height 16
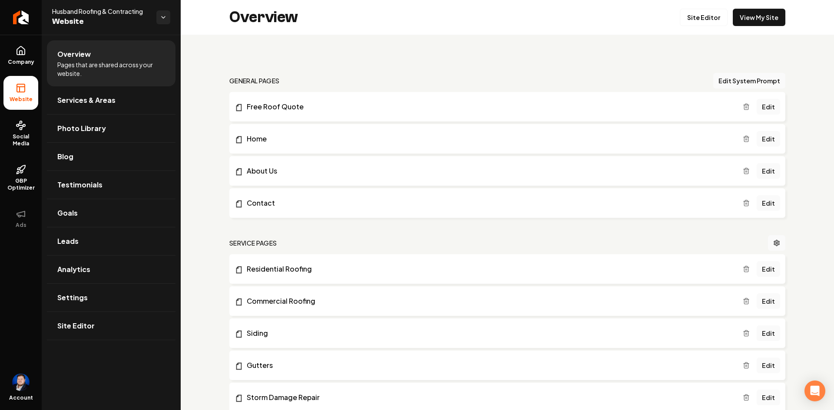
click at [31, 121] on link "Social Media" at bounding box center [20, 133] width 35 height 41
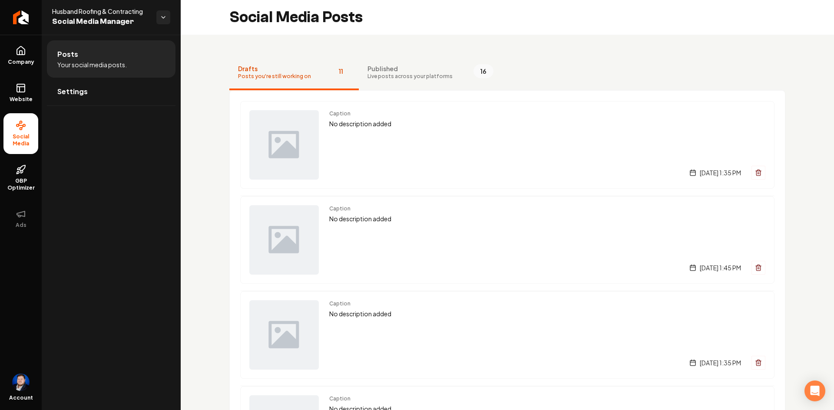
click at [121, 101] on link "Settings" at bounding box center [111, 92] width 129 height 28
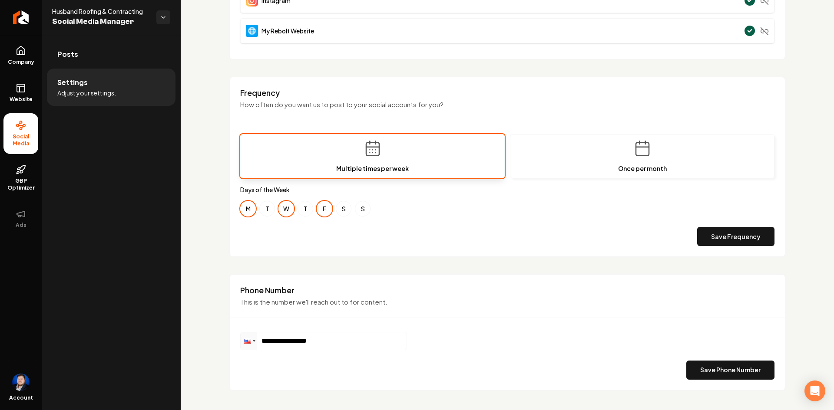
scroll to position [215, 0]
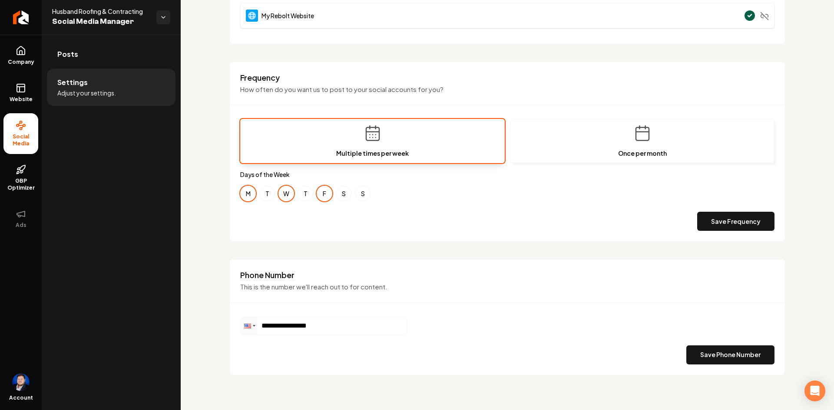
click at [21, 87] on icon at bounding box center [21, 87] width 8 height 0
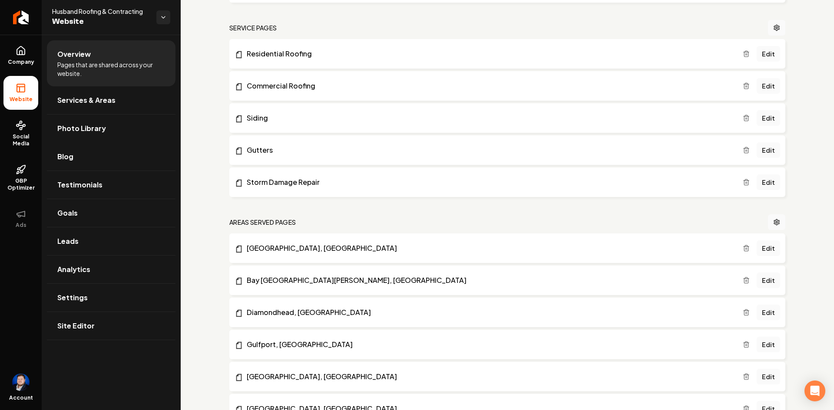
click at [81, 156] on link "Blog" at bounding box center [111, 157] width 129 height 28
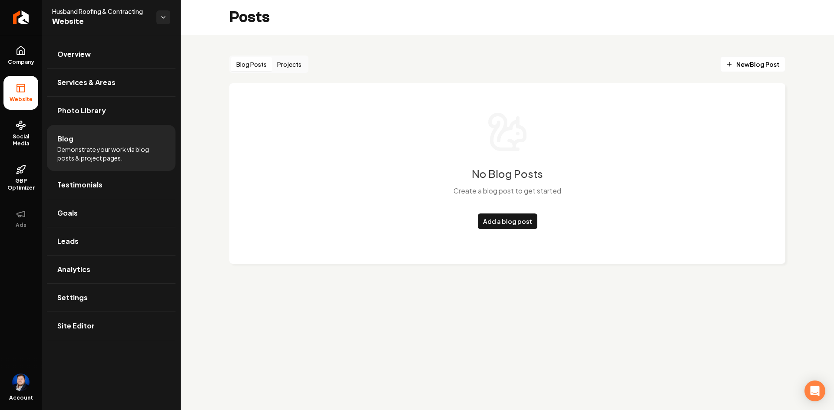
click at [114, 185] on link "Testimonials" at bounding box center [111, 185] width 129 height 28
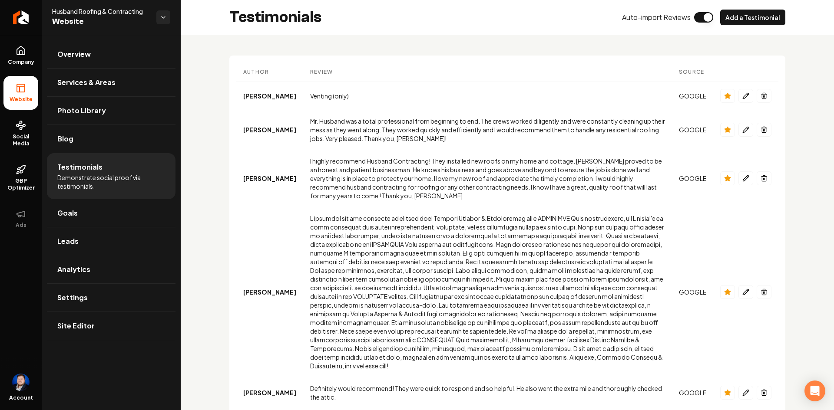
click at [92, 277] on link "Analytics" at bounding box center [111, 270] width 129 height 28
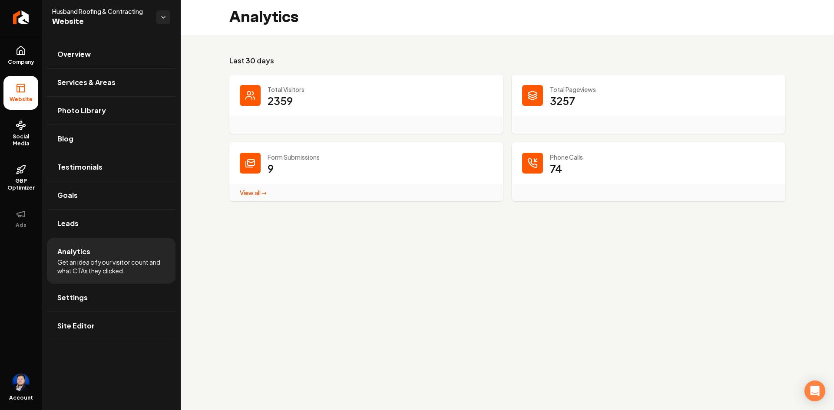
click at [259, 196] on link "View all → Form Submissions stats" at bounding box center [253, 193] width 27 height 8
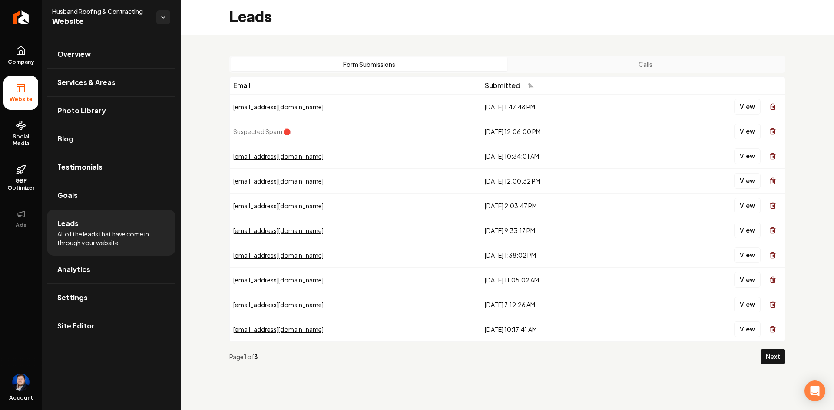
click at [653, 64] on button "Calls" at bounding box center [645, 64] width 276 height 14
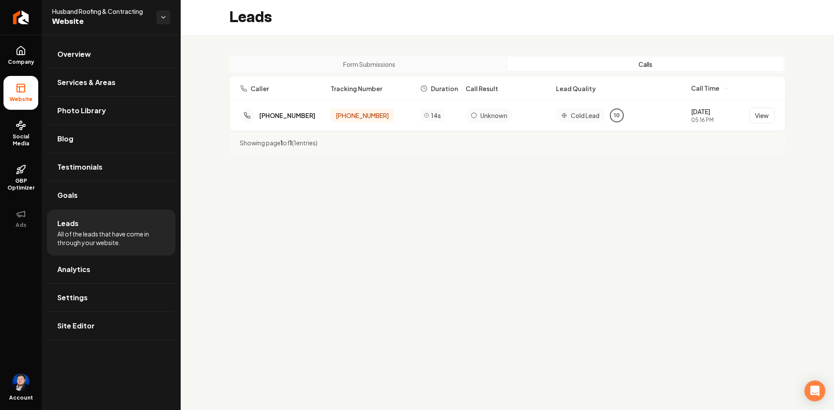
click at [783, 117] on div "(228) 357-5263 (228) 256-1706 14s Unknown Cold Lead 10 9/6/2025 05:16 PM View" at bounding box center [507, 115] width 555 height 30
click at [767, 115] on button "View" at bounding box center [761, 116] width 25 height 16
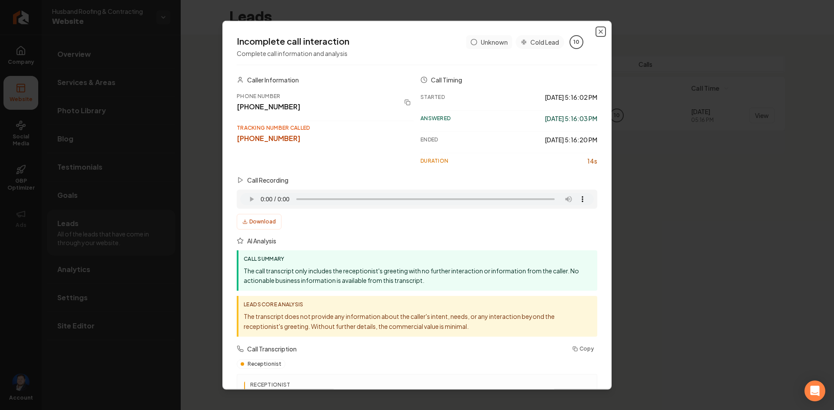
click at [597, 33] on icon "button" at bounding box center [600, 31] width 7 height 7
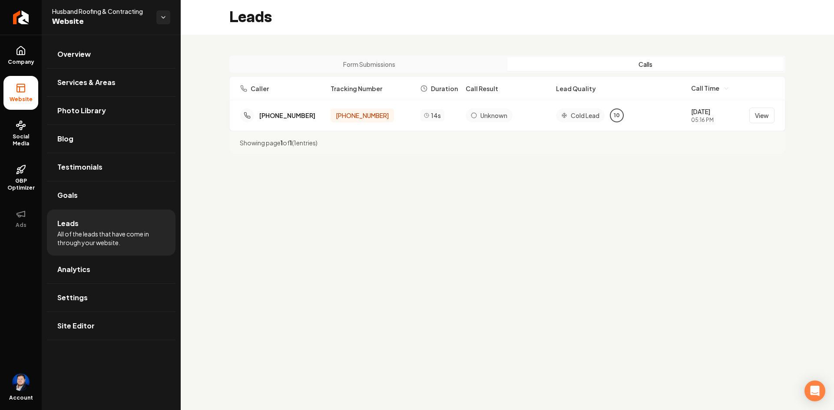
click at [303, 225] on main "Leads Form Submissions Calls Caller Tracking Number Duration Call Result Lead Q…" at bounding box center [507, 205] width 653 height 410
click at [84, 86] on span "Services & Areas" at bounding box center [86, 82] width 58 height 10
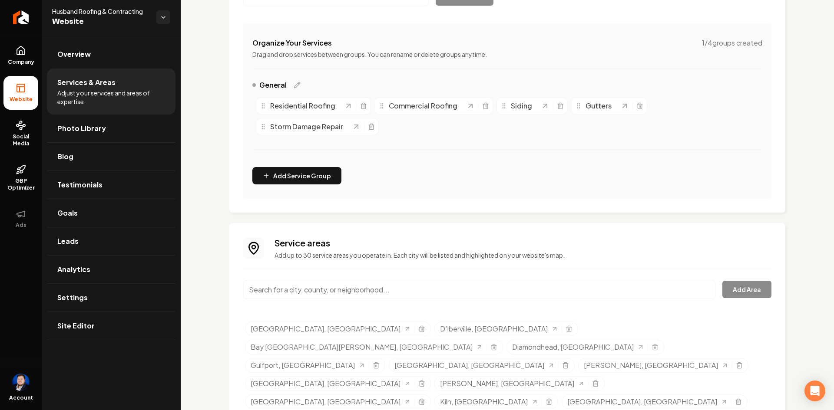
scroll to position [147, 0]
click at [314, 290] on input "Main content area" at bounding box center [479, 289] width 472 height 18
drag, startPoint x: 242, startPoint y: 263, endPoint x: 232, endPoint y: 260, distance: 10.4
click at [238, 262] on div "Service areas Add up to 30 service areas you operate in. Each city will be list…" at bounding box center [507, 342] width 556 height 240
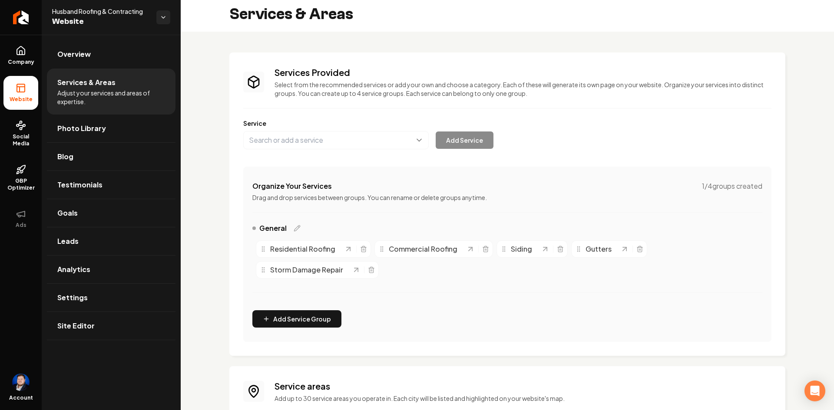
scroll to position [0, 0]
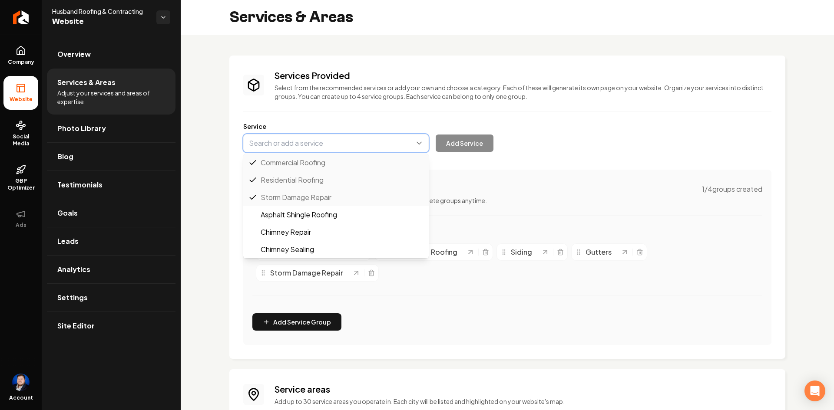
click at [300, 148] on button "Main content area" at bounding box center [335, 143] width 185 height 18
click at [210, 129] on div "Services Provided Select from the recommended services or add your own and choo…" at bounding box center [507, 333] width 653 height 596
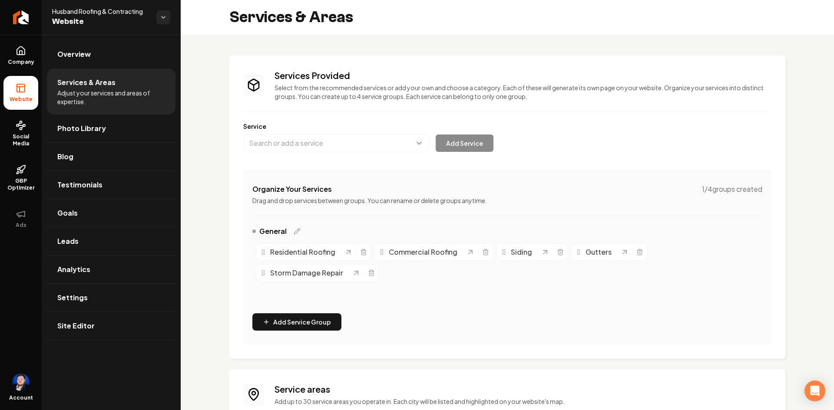
click at [84, 56] on span "Overview" at bounding box center [73, 54] width 33 height 10
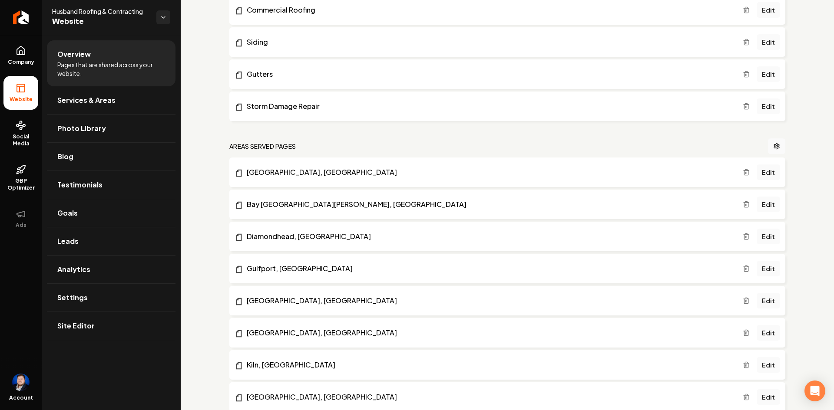
scroll to position [304, 0]
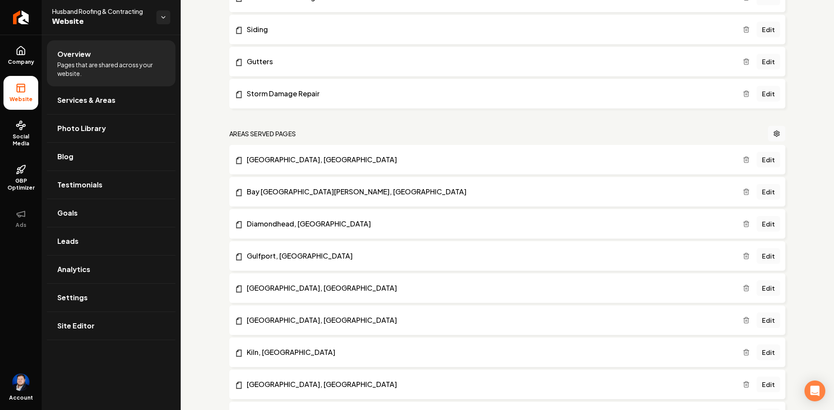
click at [761, 160] on link "Edit" at bounding box center [767, 160] width 23 height 16
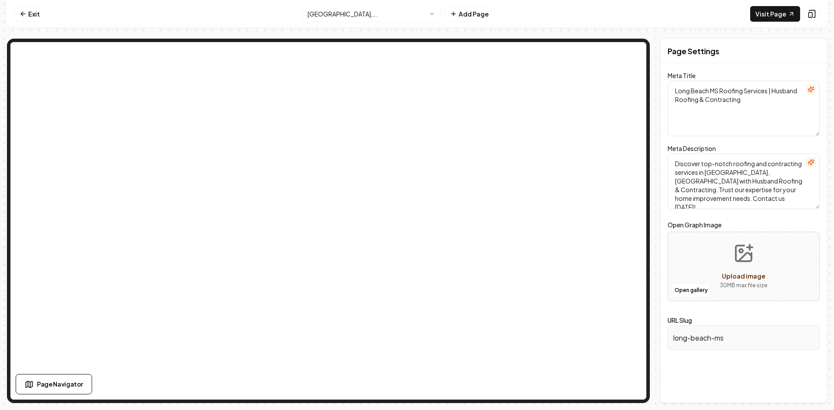
click at [26, 14] on icon at bounding box center [23, 13] width 7 height 7
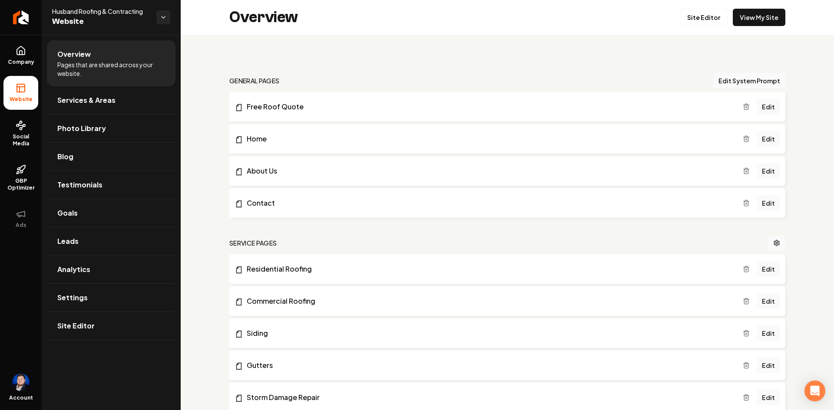
click at [769, 137] on link "Edit" at bounding box center [767, 139] width 23 height 16
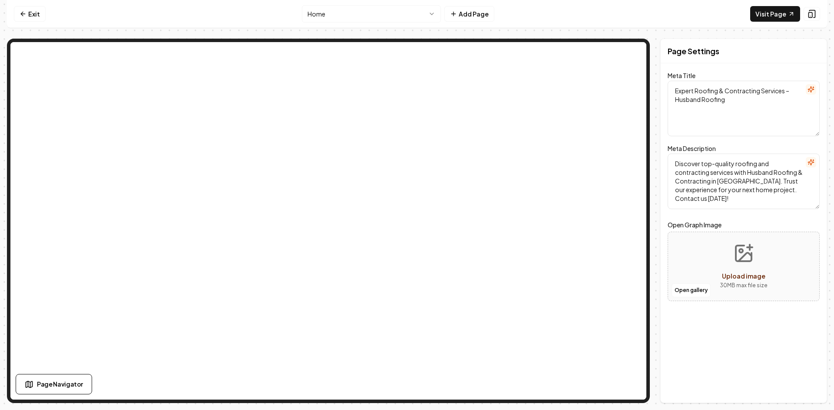
click at [16, 13] on link "Exit" at bounding box center [30, 14] width 32 height 16
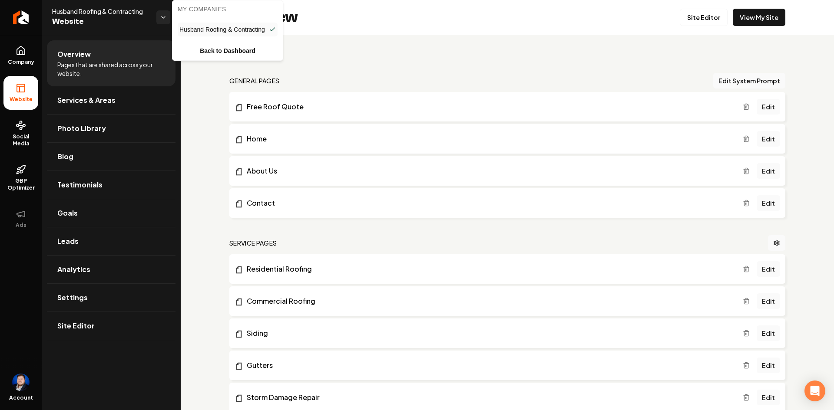
click at [159, 20] on html "Company Website Social Media GBP Optimizer Ads Account Husband Roofing & Contra…" at bounding box center [417, 205] width 834 height 410
click at [207, 46] on link "Back to Dashboard" at bounding box center [227, 51] width 107 height 16
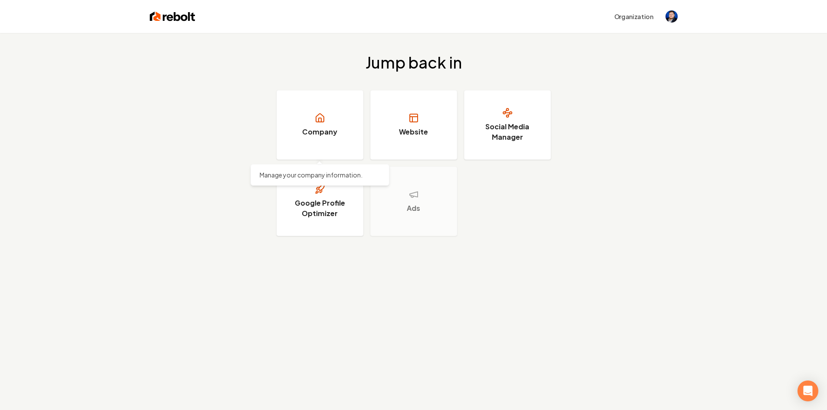
click at [340, 138] on link "Company" at bounding box center [320, 124] width 87 height 69
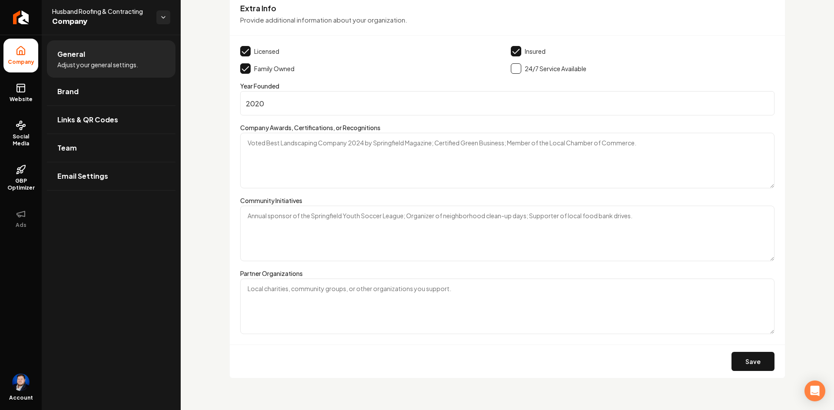
scroll to position [1484, 0]
click at [100, 99] on link "Brand" at bounding box center [111, 92] width 129 height 28
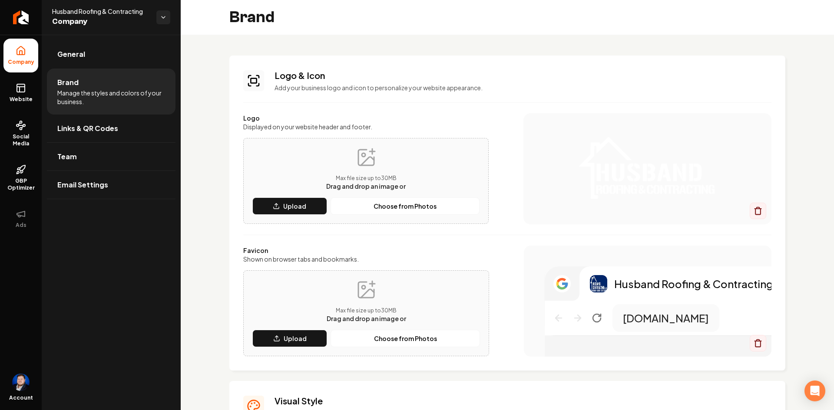
click at [129, 134] on link "Links & QR Codes" at bounding box center [111, 129] width 129 height 28
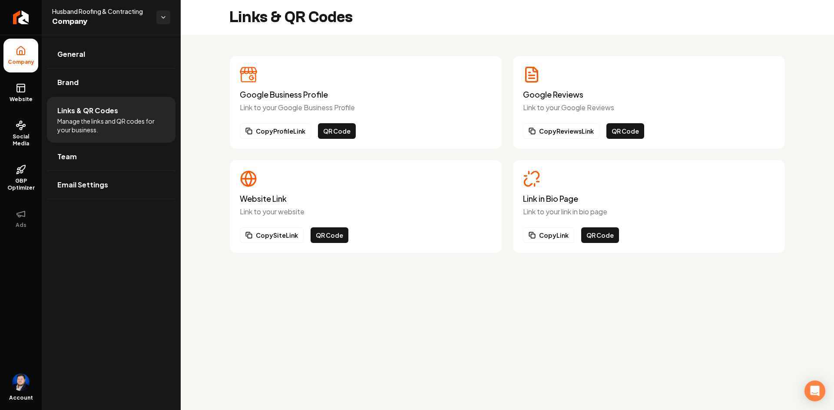
click at [276, 241] on button "Copy Site Link" at bounding box center [272, 236] width 64 height 16
click at [330, 232] on button "QR Code" at bounding box center [329, 236] width 38 height 16
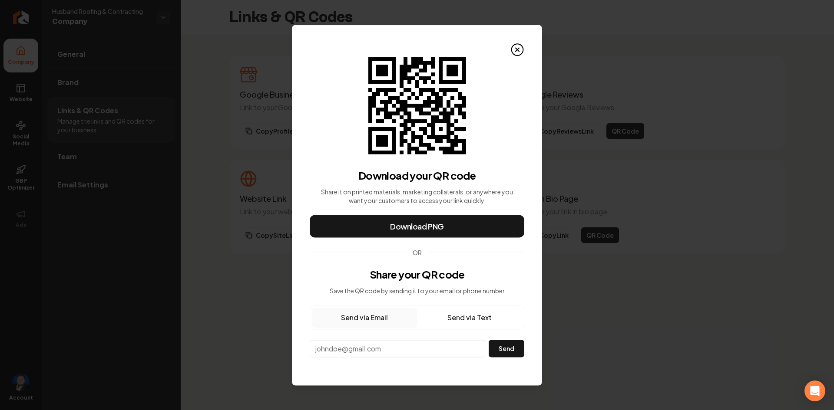
click at [386, 319] on button "Send via Email" at bounding box center [364, 317] width 105 height 19
click at [518, 48] on icon at bounding box center [516, 49] width 3 height 3
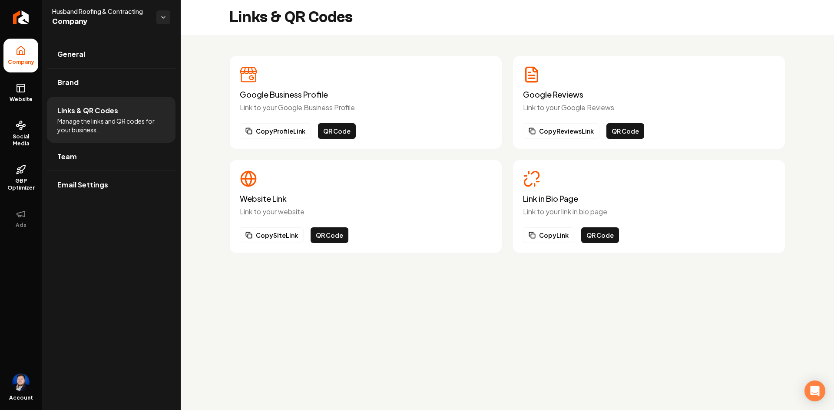
click at [284, 131] on button "Copy Profile Link" at bounding box center [275, 131] width 71 height 16
click at [557, 97] on h3 "Google Reviews" at bounding box center [649, 94] width 252 height 9
click at [569, 137] on button "Copy Reviews Link" at bounding box center [561, 131] width 76 height 16
click at [277, 233] on button "Copy Site Link" at bounding box center [272, 236] width 64 height 16
click at [270, 208] on p "Link to your website" at bounding box center [366, 212] width 252 height 10
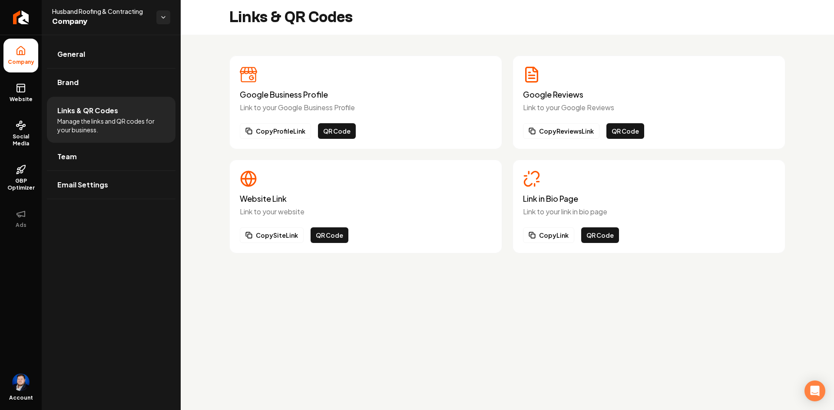
click at [263, 195] on h3 "Website Link" at bounding box center [366, 199] width 252 height 9
click at [246, 178] on icon "Main content area" at bounding box center [248, 179] width 6 height 14
click at [257, 83] on div "Google Business Profile Link to your Google Business Profile" at bounding box center [366, 89] width 252 height 47
click at [378, 96] on h3 "Google Business Profile" at bounding box center [366, 94] width 252 height 9
drag, startPoint x: 534, startPoint y: 76, endPoint x: 546, endPoint y: 86, distance: 15.1
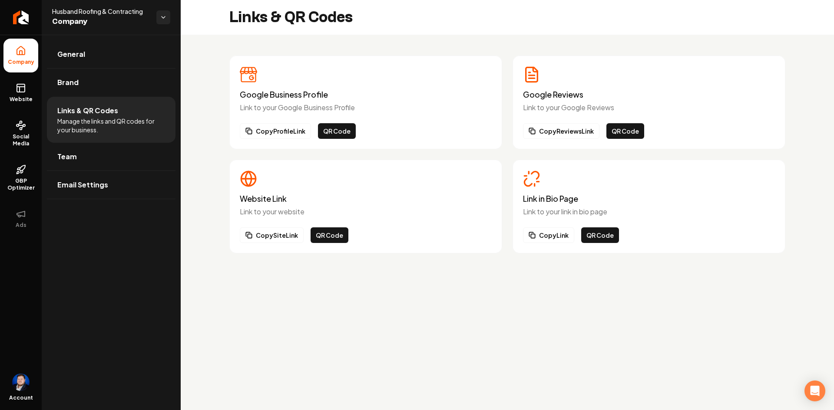
click at [539, 80] on icon "Main content area" at bounding box center [531, 74] width 17 height 17
click at [572, 126] on button "Copy Reviews Link" at bounding box center [561, 131] width 76 height 16
click at [553, 239] on button "Copy Link" at bounding box center [548, 236] width 51 height 16
click at [529, 205] on div "Link in Bio Page Link to your link in bio page" at bounding box center [649, 206] width 252 height 23
click at [550, 235] on button "Copy Link" at bounding box center [548, 236] width 51 height 16
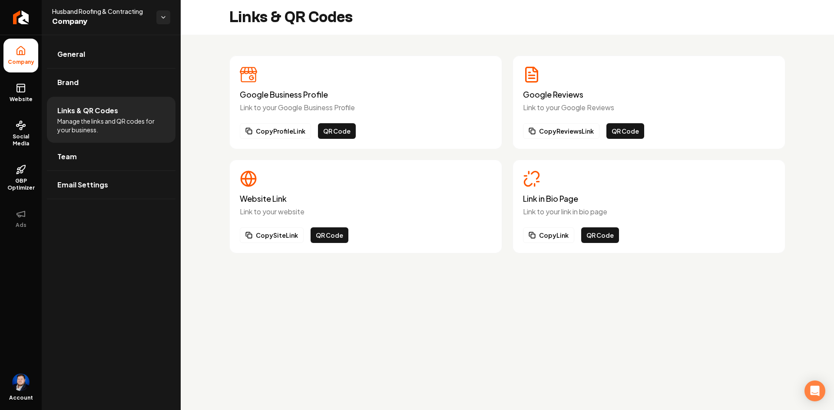
click at [20, 95] on link "Website" at bounding box center [20, 93] width 35 height 34
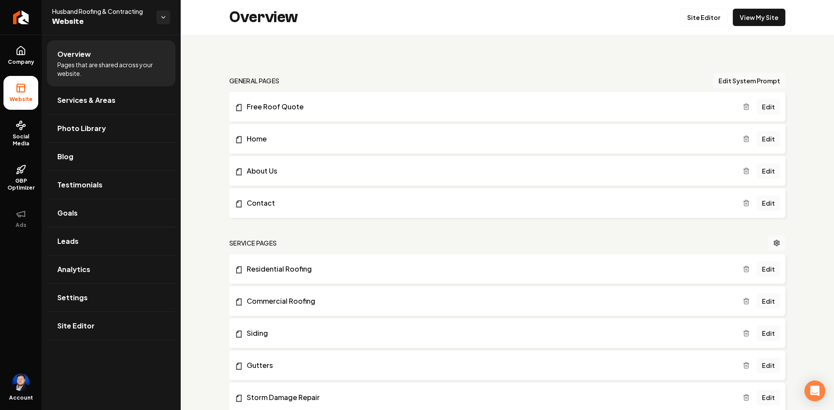
click at [14, 52] on link "Company" at bounding box center [20, 56] width 35 height 34
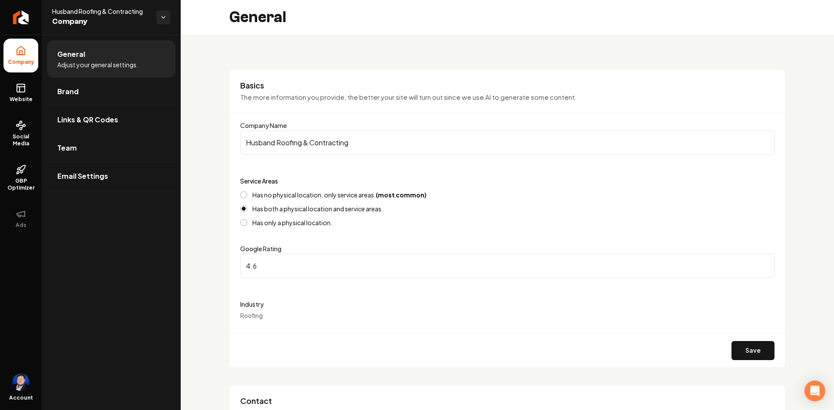
click at [102, 142] on link "Team" at bounding box center [111, 148] width 129 height 28
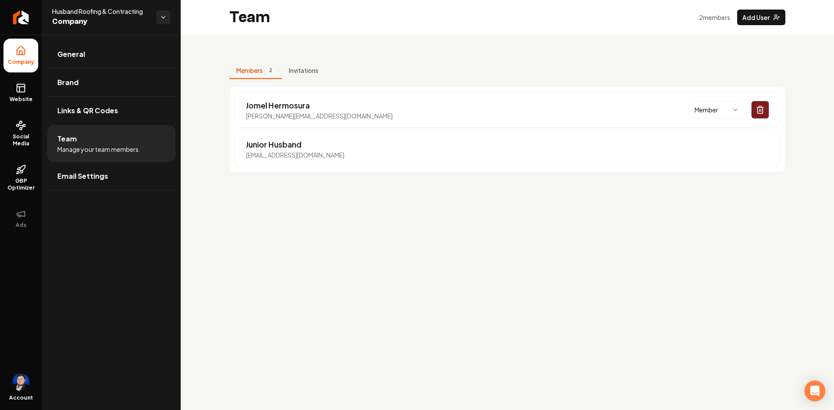
click at [109, 177] on link "Email Settings" at bounding box center [111, 176] width 129 height 28
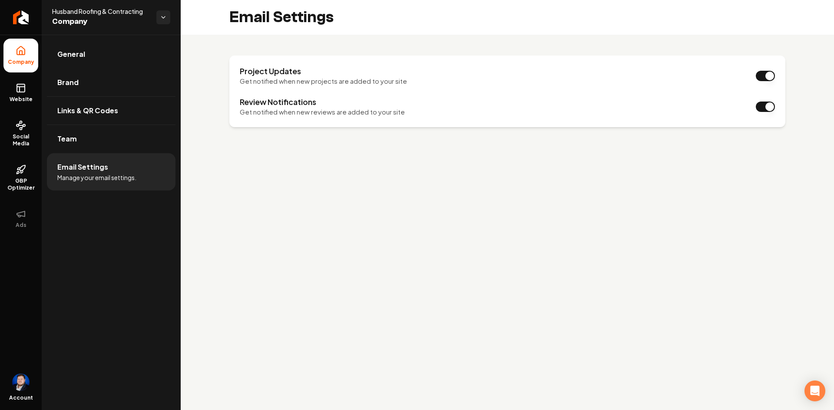
click at [99, 80] on link "Brand" at bounding box center [111, 83] width 129 height 28
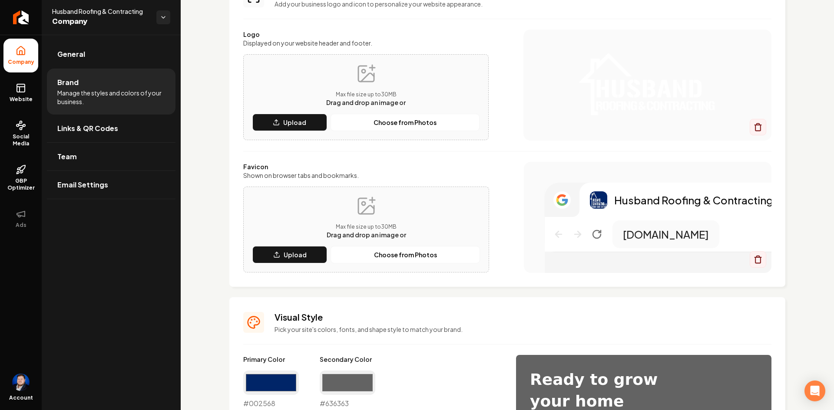
scroll to position [87, 0]
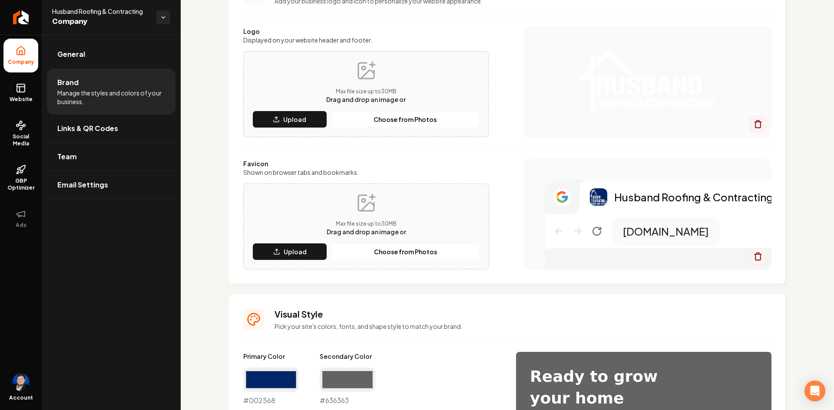
click at [555, 202] on rect "Main content area" at bounding box center [562, 197] width 14 height 14
click at [593, 198] on img "Main content area" at bounding box center [598, 196] width 17 height 17
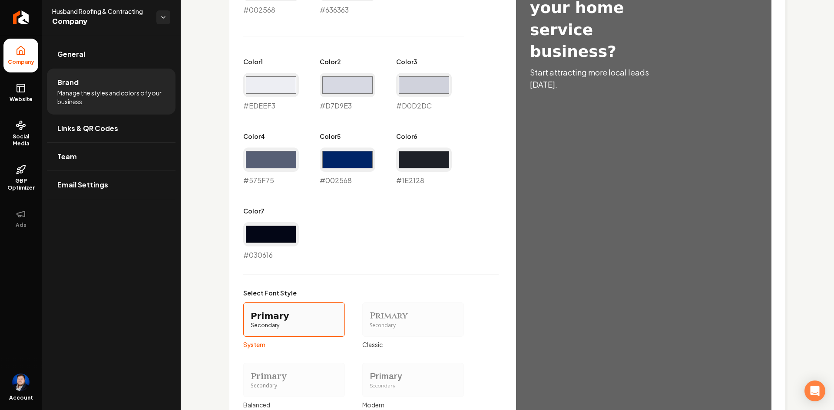
scroll to position [594, 0]
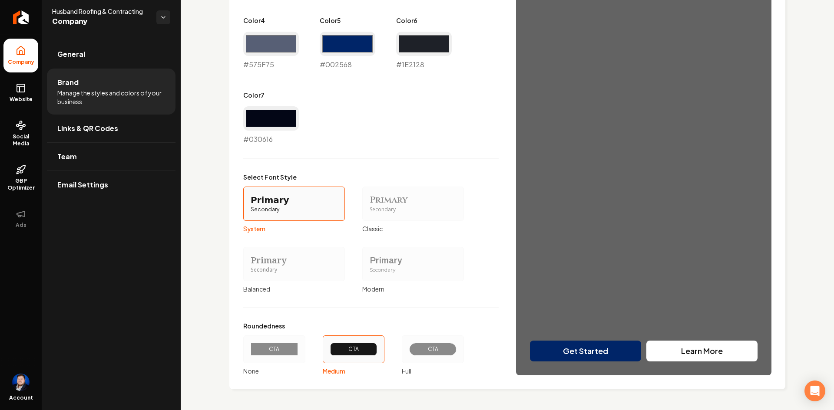
click at [666, 353] on div "Primary Color #002568 #002568 Secondary Color #636363 #636363 Color 1 #edeef3 #…" at bounding box center [507, 110] width 528 height 530
click at [689, 353] on div "Primary Color #002568 #002568 Secondary Color #636363 #636363 Color 1 #edeef3 #…" at bounding box center [507, 110] width 528 height 530
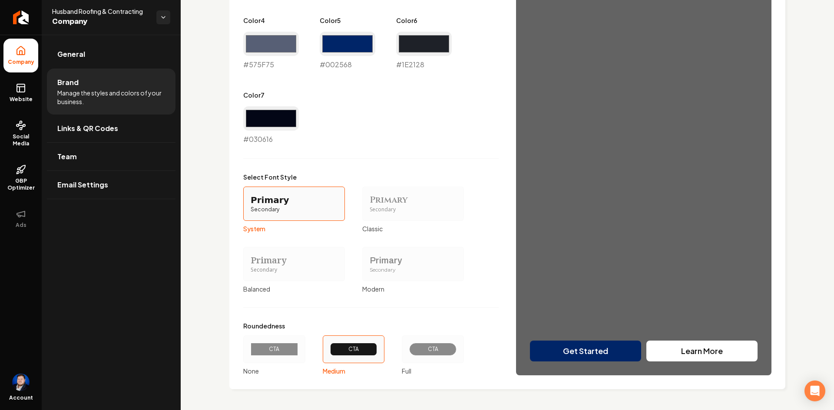
click at [595, 346] on div "Primary Color #002568 #002568 Secondary Color #636363 #636363 Color 1 #edeef3 #…" at bounding box center [507, 110] width 528 height 530
click at [588, 352] on div "Primary Color #002568 #002568 Secondary Color #636363 #636363 Color 1 #edeef3 #…" at bounding box center [507, 110] width 528 height 530
click at [667, 353] on div "Primary Color #002568 #002568 Secondary Color #636363 #636363 Color 1 #edeef3 #…" at bounding box center [507, 110] width 528 height 530
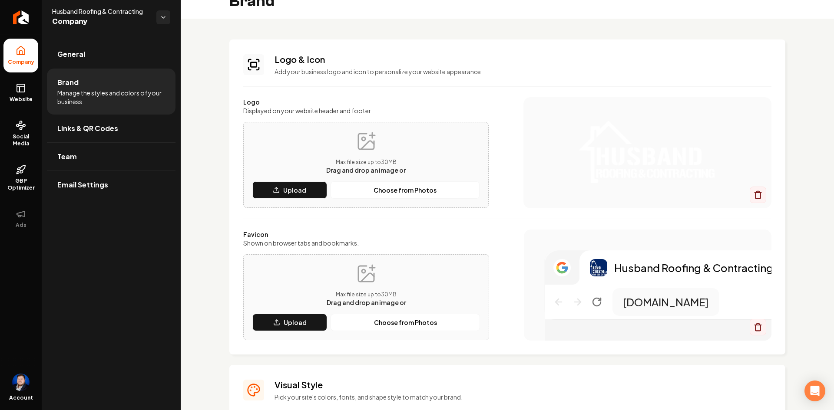
scroll to position [0, 0]
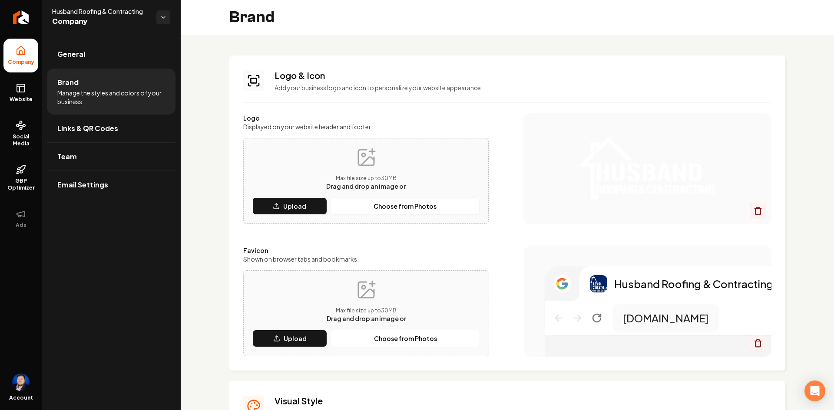
click at [255, 81] on icon "Main content area" at bounding box center [253, 80] width 21 height 21
click at [665, 205] on div "Main content area" at bounding box center [647, 168] width 248 height 111
click at [120, 55] on link "General" at bounding box center [111, 54] width 129 height 28
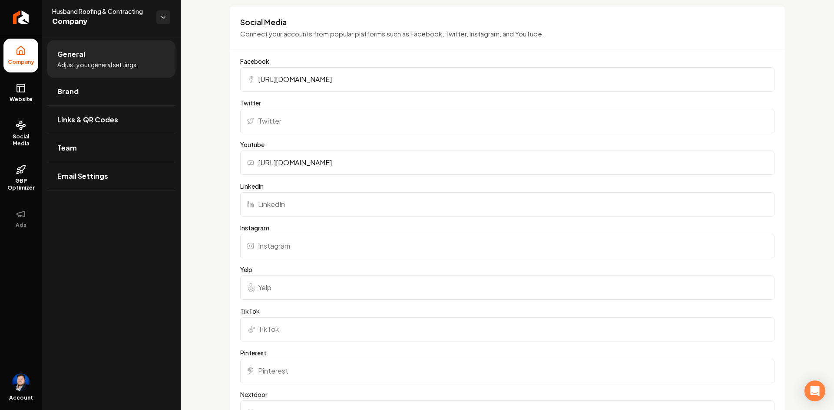
scroll to position [919, 0]
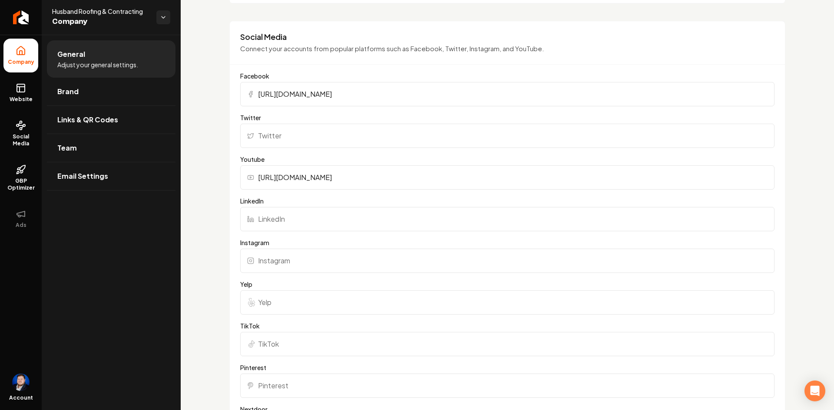
click at [162, 91] on link "Brand" at bounding box center [111, 92] width 129 height 28
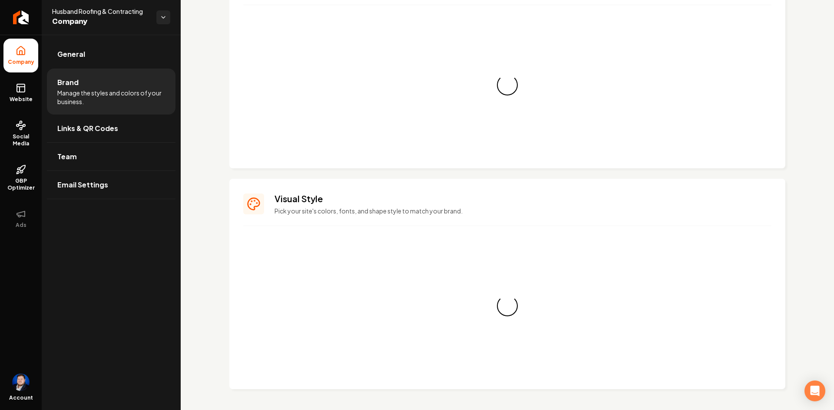
scroll to position [594, 0]
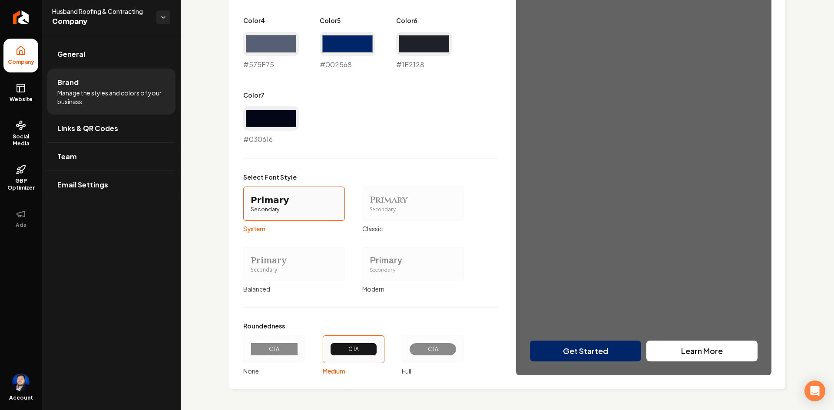
click at [152, 127] on link "Links & QR Codes" at bounding box center [111, 129] width 129 height 28
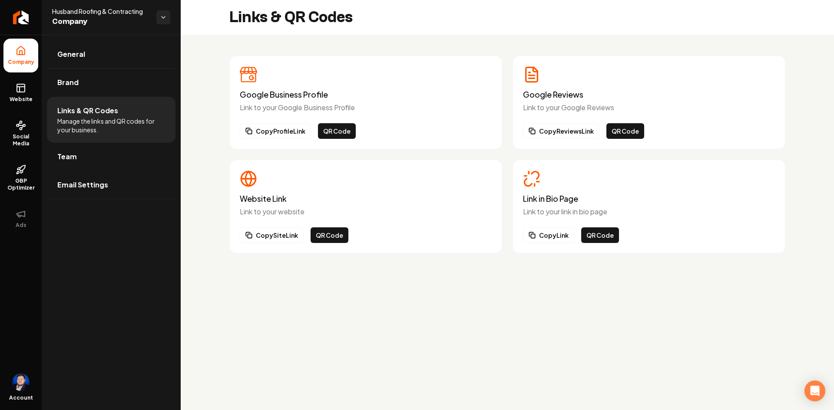
click at [136, 191] on link "Email Settings" at bounding box center [111, 185] width 129 height 28
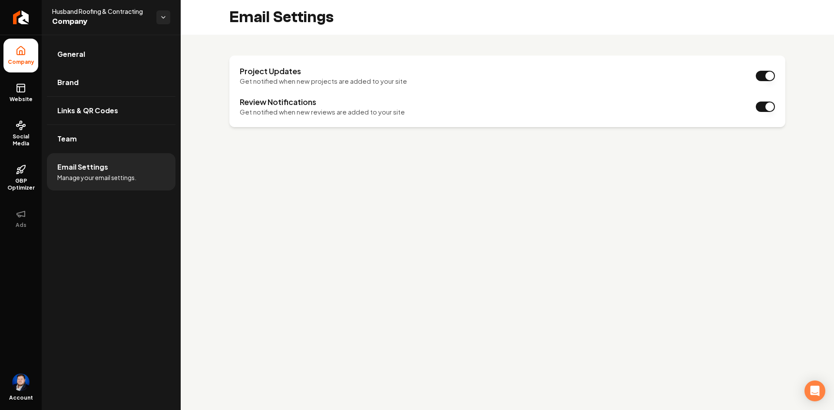
click at [124, 89] on link "Brand" at bounding box center [111, 83] width 129 height 28
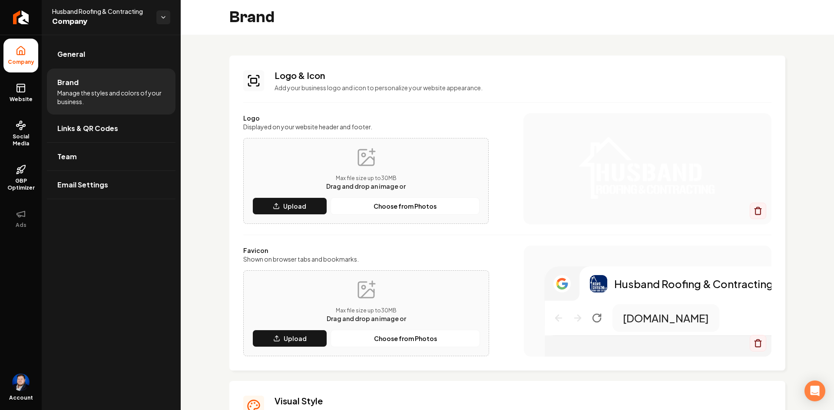
click at [116, 64] on link "General" at bounding box center [111, 54] width 129 height 28
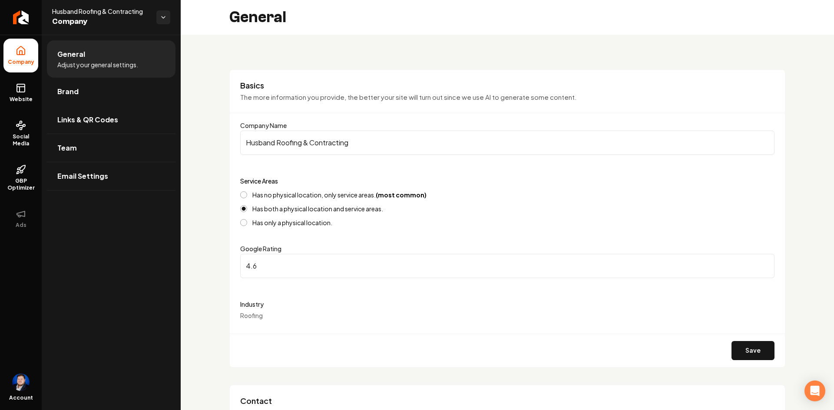
click at [135, 125] on link "Links & QR Codes" at bounding box center [111, 120] width 129 height 28
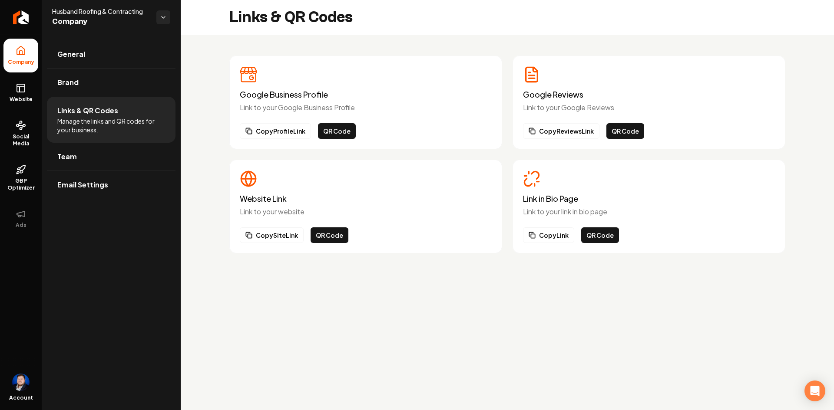
click at [561, 136] on button "Copy Reviews Link" at bounding box center [561, 131] width 76 height 16
click at [564, 127] on button "Copy Reviews Link" at bounding box center [561, 131] width 76 height 16
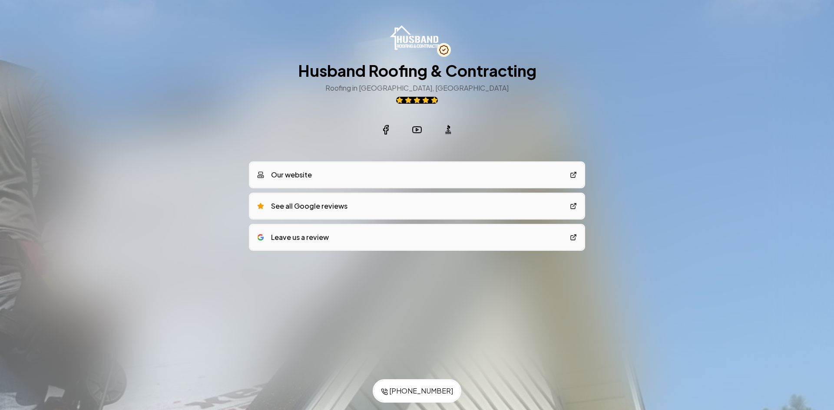
click at [398, 99] on icon at bounding box center [399, 101] width 6 height 6
click at [388, 238] on link "Leave us a review" at bounding box center [416, 237] width 333 height 24
click at [359, 207] on link "See all Google reviews" at bounding box center [416, 206] width 333 height 24
click at [357, 178] on link "Our website" at bounding box center [416, 175] width 333 height 24
click at [442, 48] on icon at bounding box center [444, 50] width 14 height 14
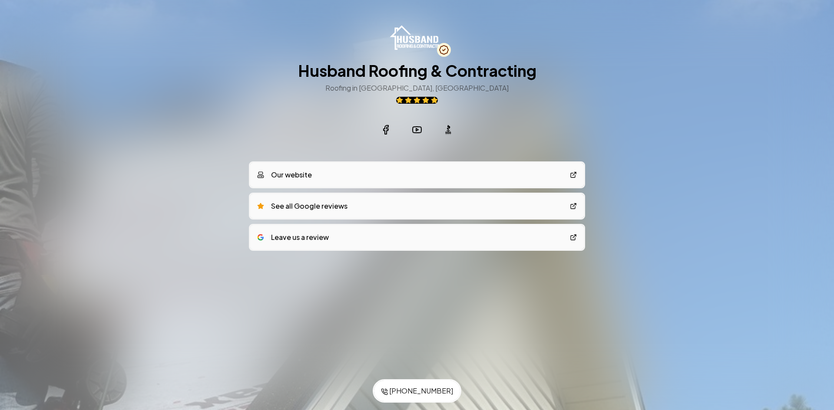
click at [414, 41] on img at bounding box center [416, 37] width 57 height 27
click at [358, 70] on h1 "Husband Roofing & Contracting" at bounding box center [417, 70] width 238 height 17
click at [395, 90] on h3 "Roofing in Long Beach, MS" at bounding box center [416, 88] width 183 height 10
drag, startPoint x: 366, startPoint y: 90, endPoint x: 420, endPoint y: 88, distance: 54.3
click at [416, 86] on div "Husband Roofing & Contracting Roofing in Long Beach, MS" at bounding box center [417, 83] width 238 height 42
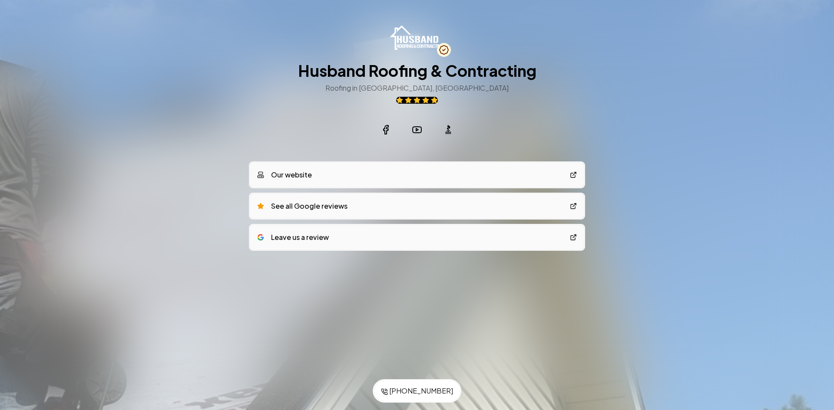
click at [517, 91] on div "Husband Roofing & Contracting Roofing in Long Beach, MS" at bounding box center [417, 83] width 238 height 42
click at [445, 129] on icon at bounding box center [448, 130] width 10 height 10
click at [343, 239] on link "Leave us a review" at bounding box center [416, 237] width 333 height 24
